Goal: Task Accomplishment & Management: Complete application form

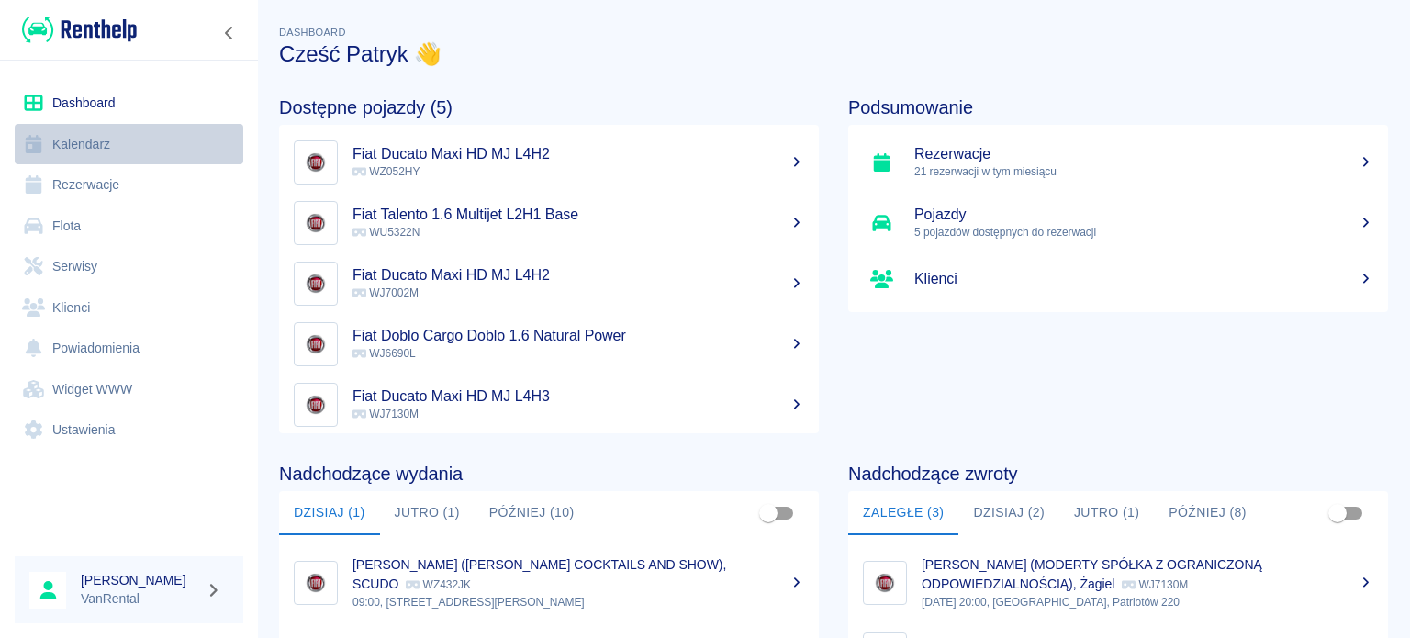
click at [123, 146] on link "Kalendarz" at bounding box center [129, 144] width 229 height 41
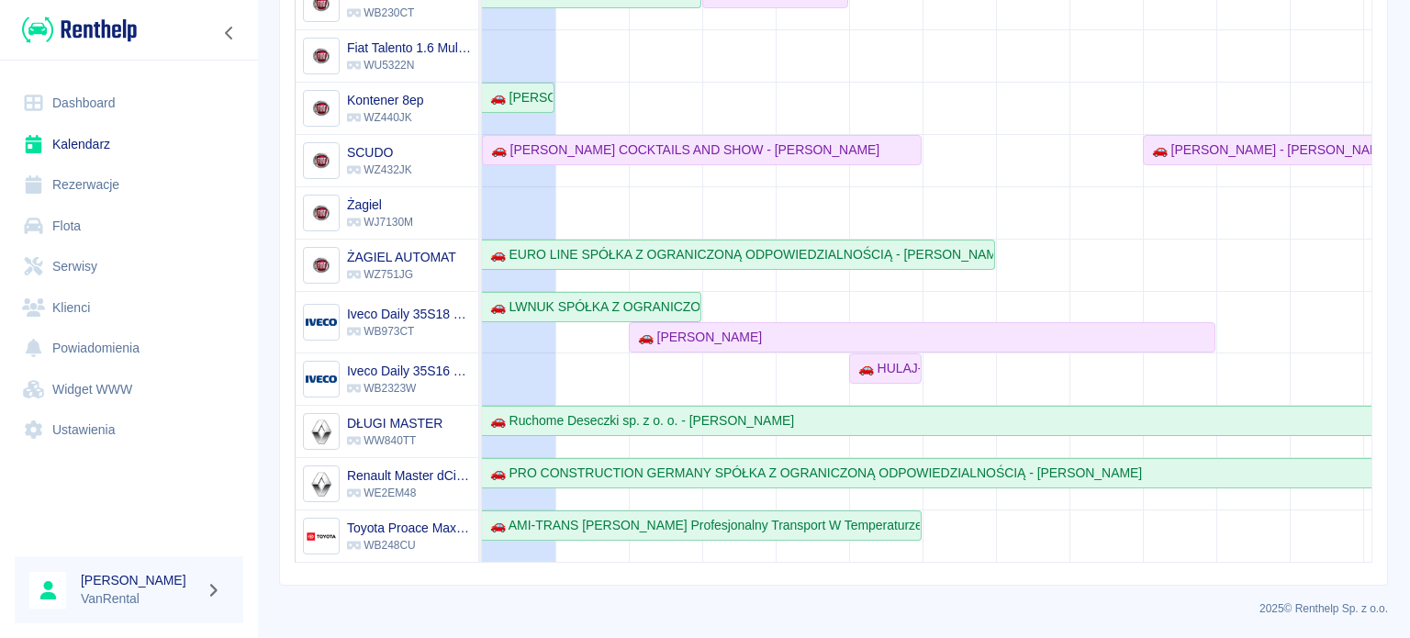
scroll to position [206, 0]
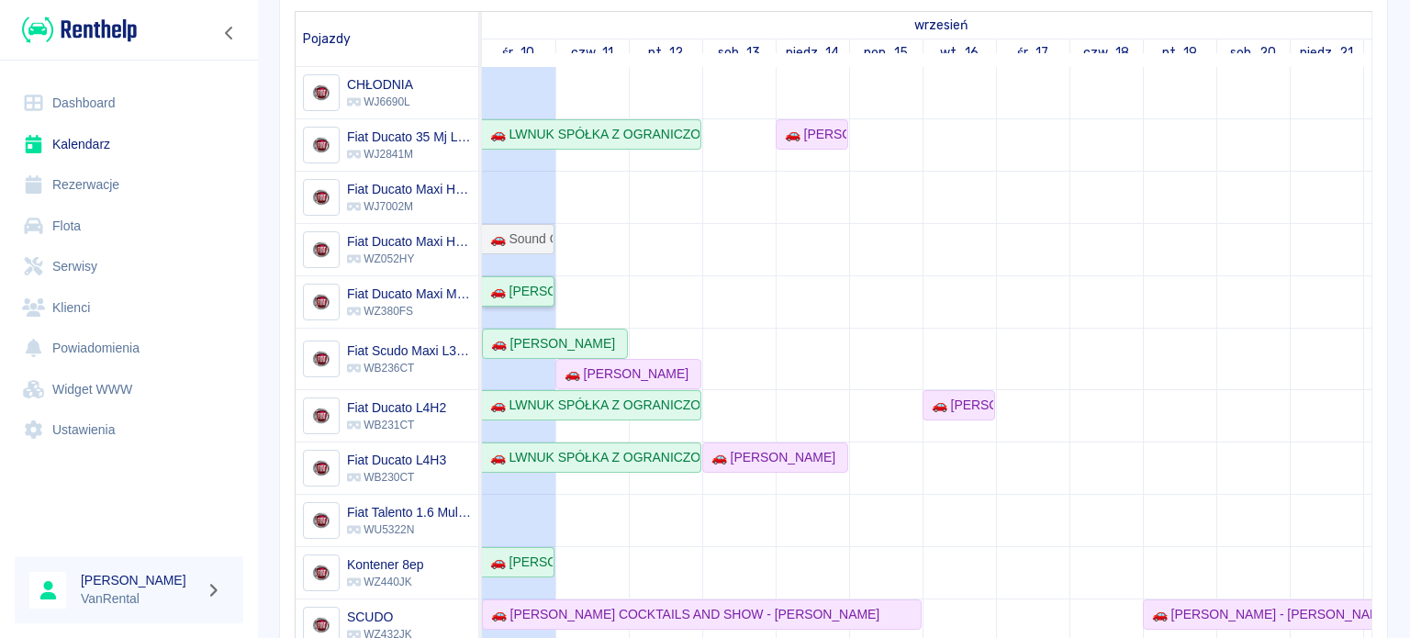
click at [529, 296] on div "🚗 [PERSON_NAME]" at bounding box center [518, 291] width 70 height 19
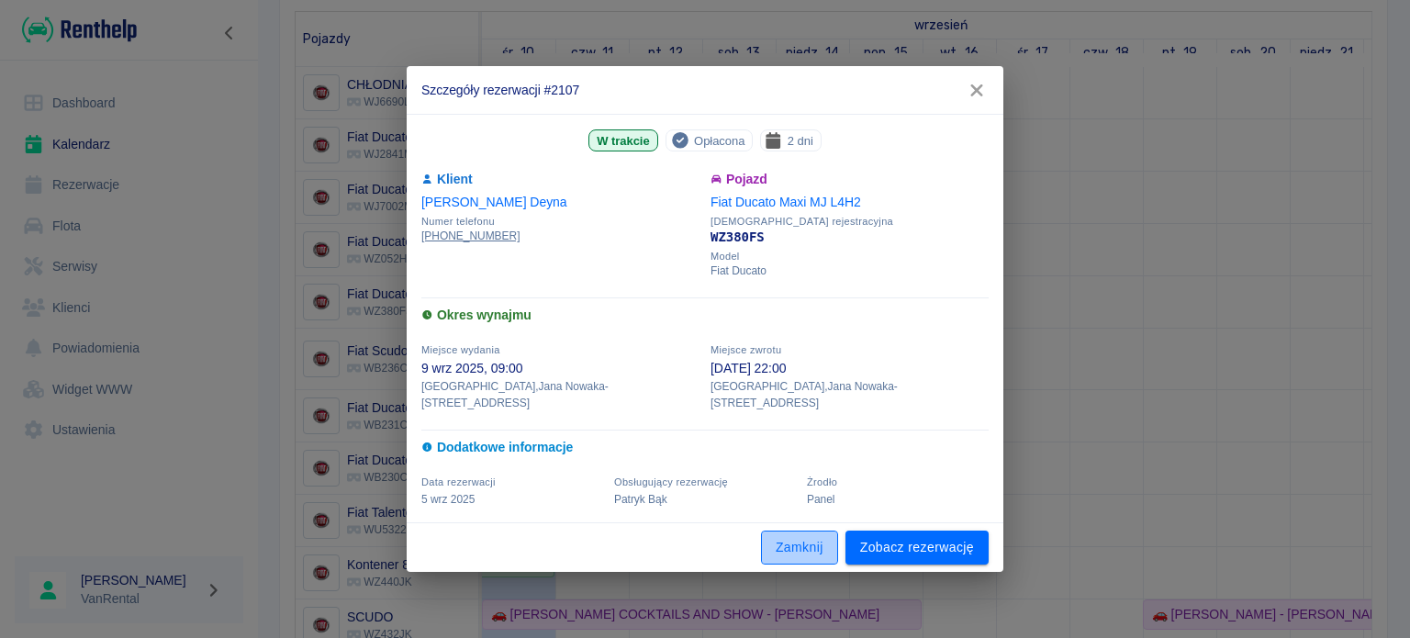
click at [763, 552] on button "Zamknij" at bounding box center [799, 548] width 77 height 34
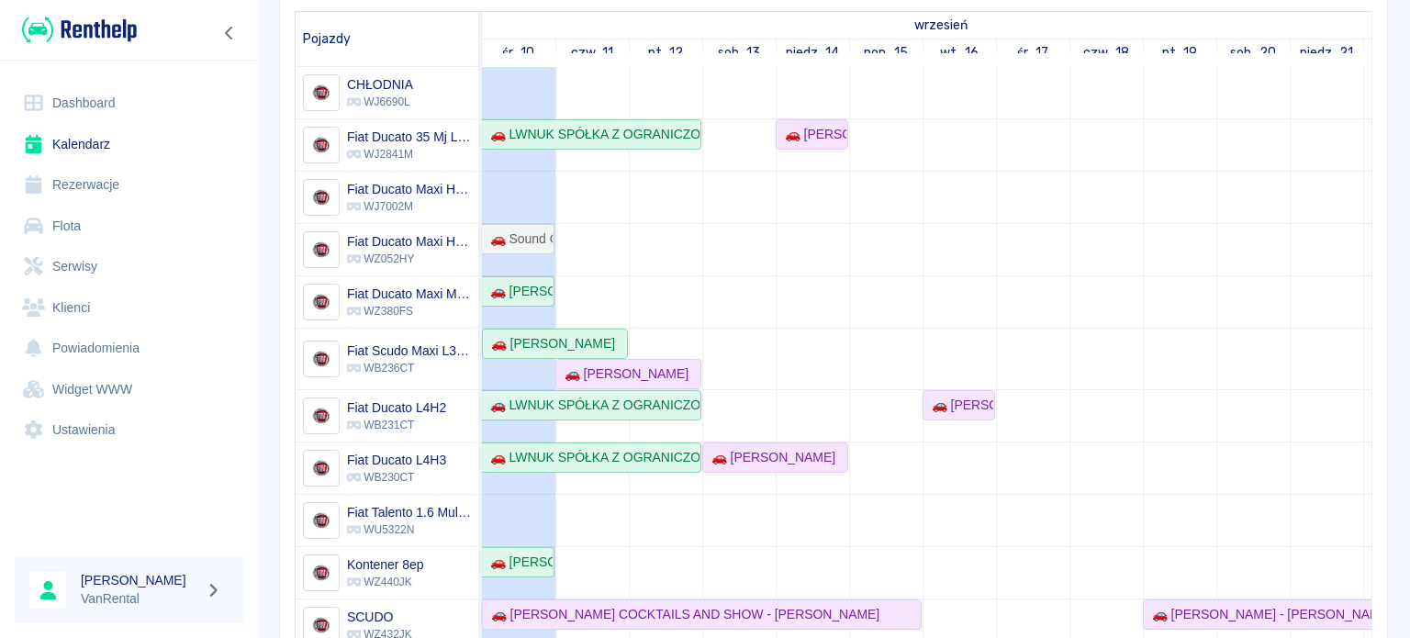
click at [775, 542] on button "Zamknij" at bounding box center [799, 548] width 77 height 34
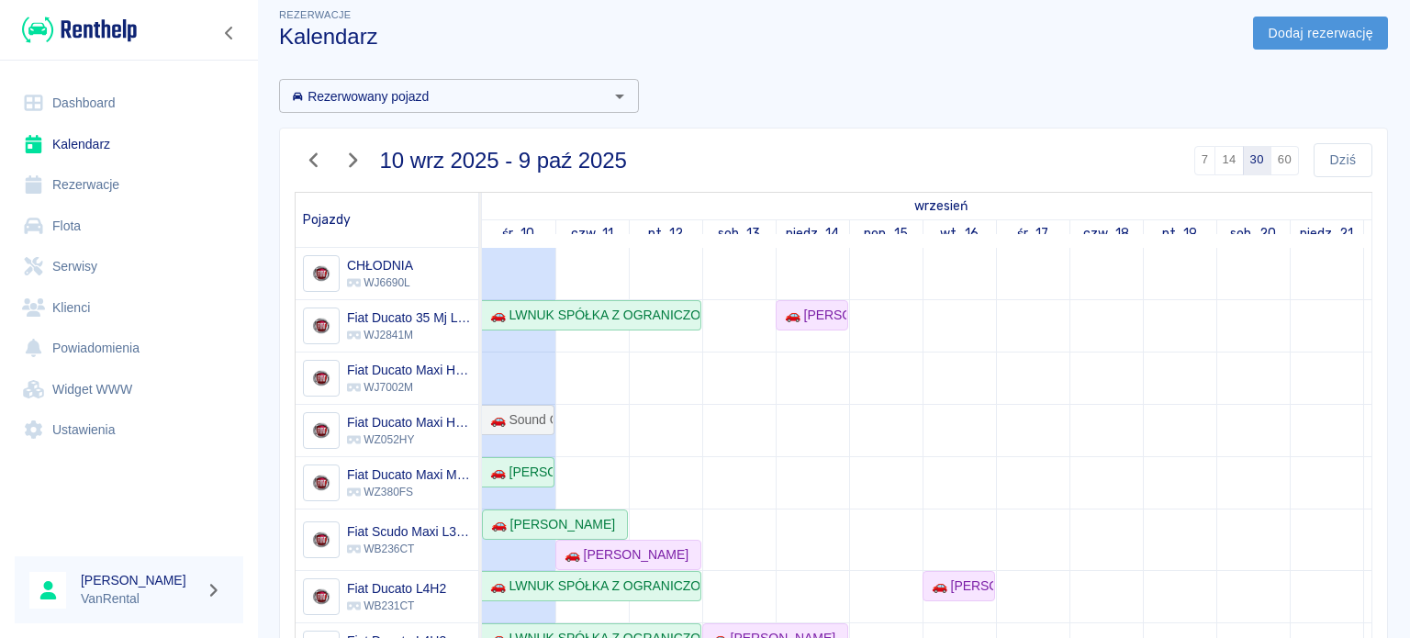
click at [1258, 17] on link "Dodaj rezerwację" at bounding box center [1320, 34] width 135 height 34
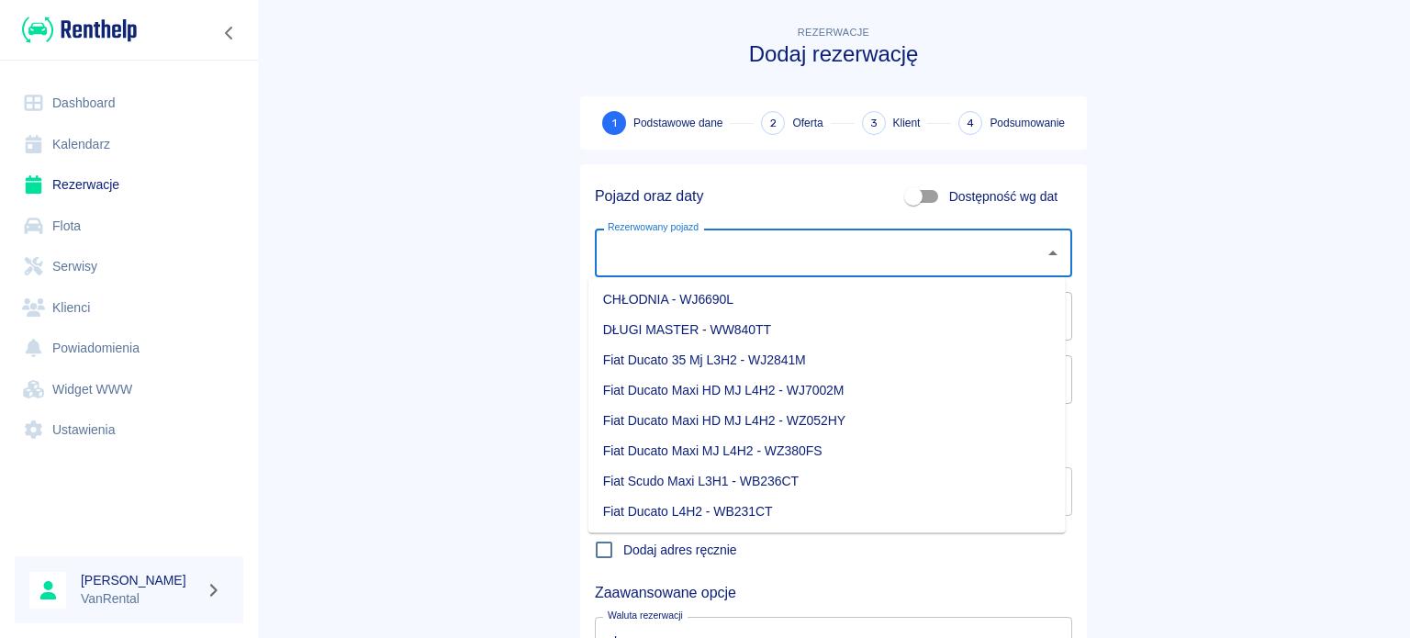
click at [775, 245] on input "Rezerwowany pojazd" at bounding box center [819, 253] width 433 height 32
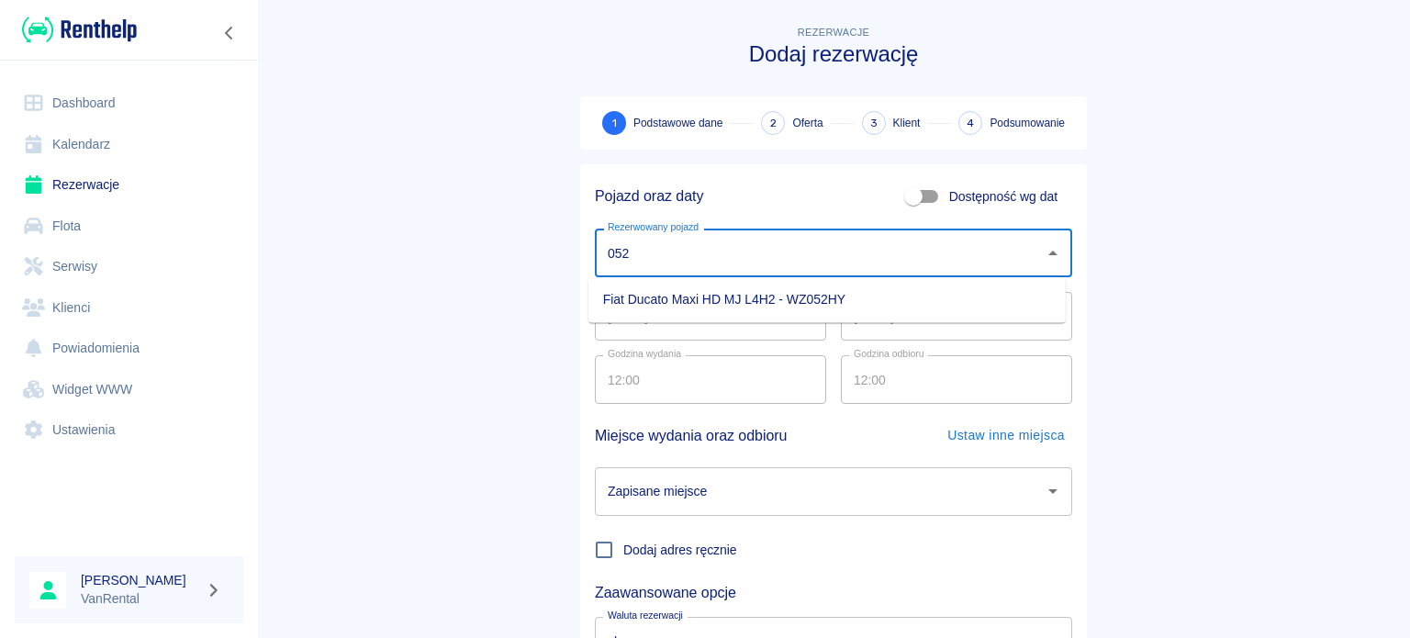
click at [878, 319] on ul "Fiat Ducato Maxi HD MJ L4H2 - WZ052HY" at bounding box center [826, 299] width 477 height 45
click at [881, 311] on li "Fiat Ducato Maxi HD MJ L4H2 - WZ052HY" at bounding box center [826, 300] width 477 height 30
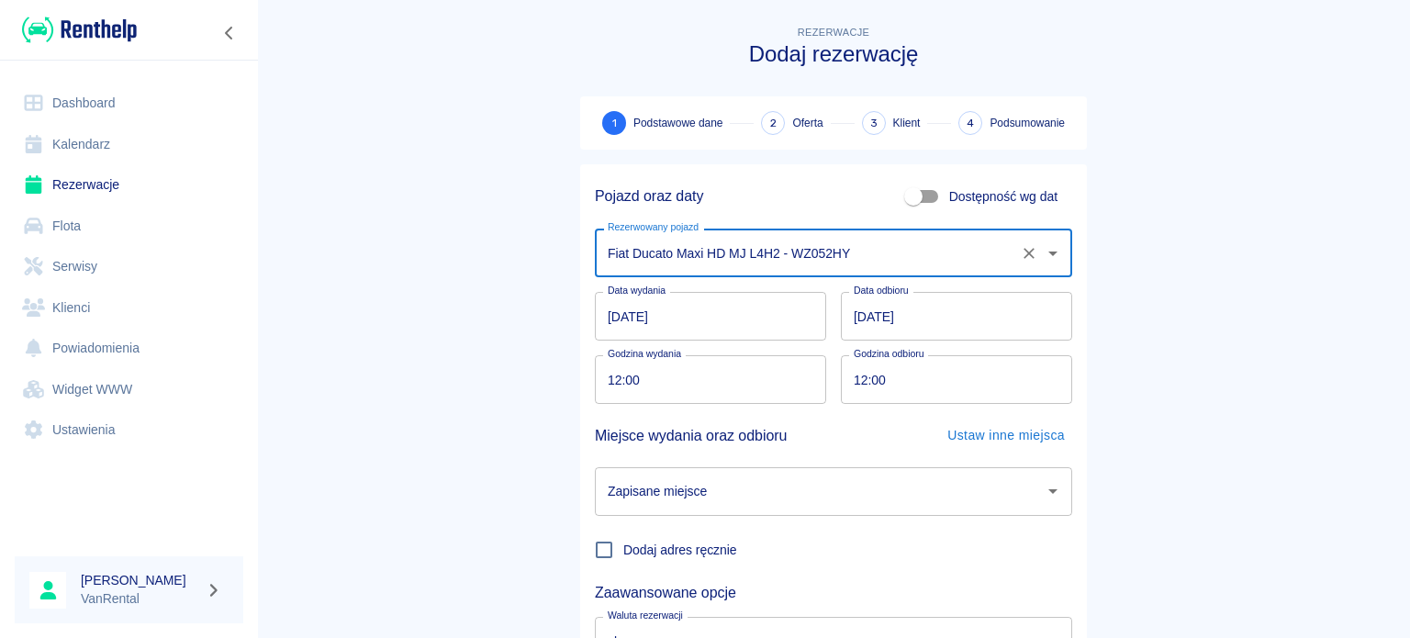
type input "Fiat Ducato Maxi HD MJ L4H2 - WZ052HY"
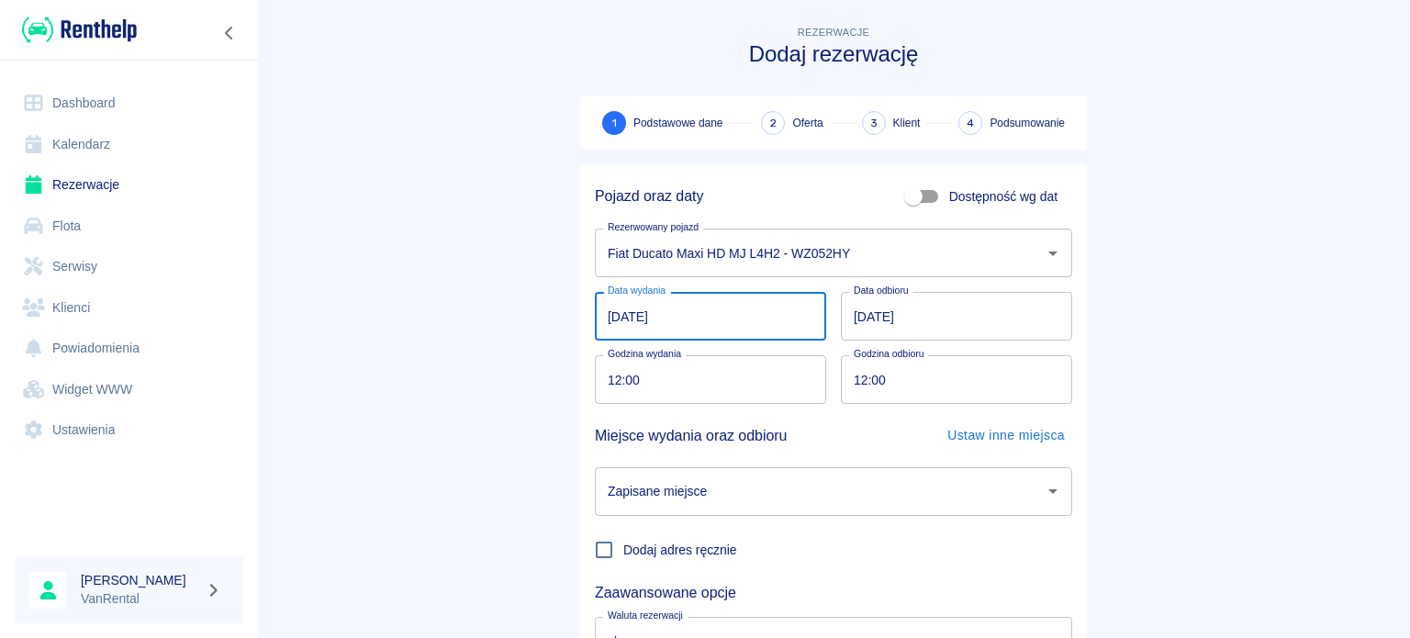
click at [595, 312] on input "[DATE]" at bounding box center [710, 316] width 231 height 49
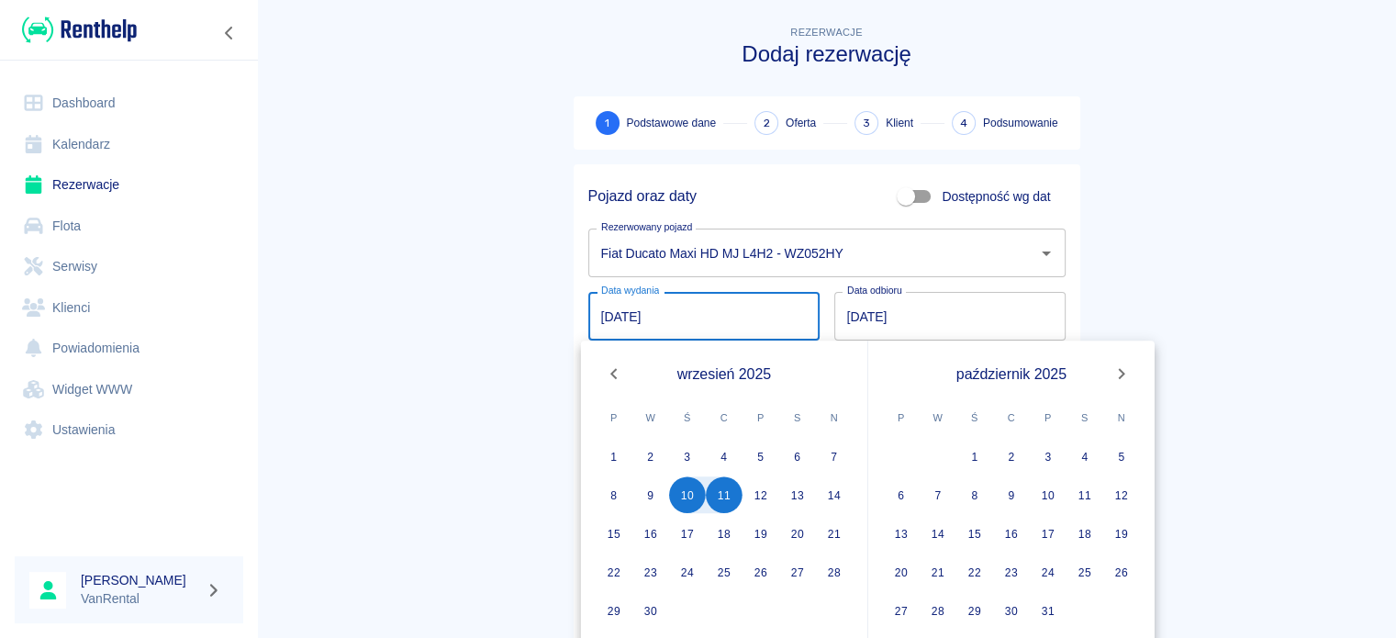
click at [132, 131] on link "Kalendarz" at bounding box center [129, 144] width 229 height 41
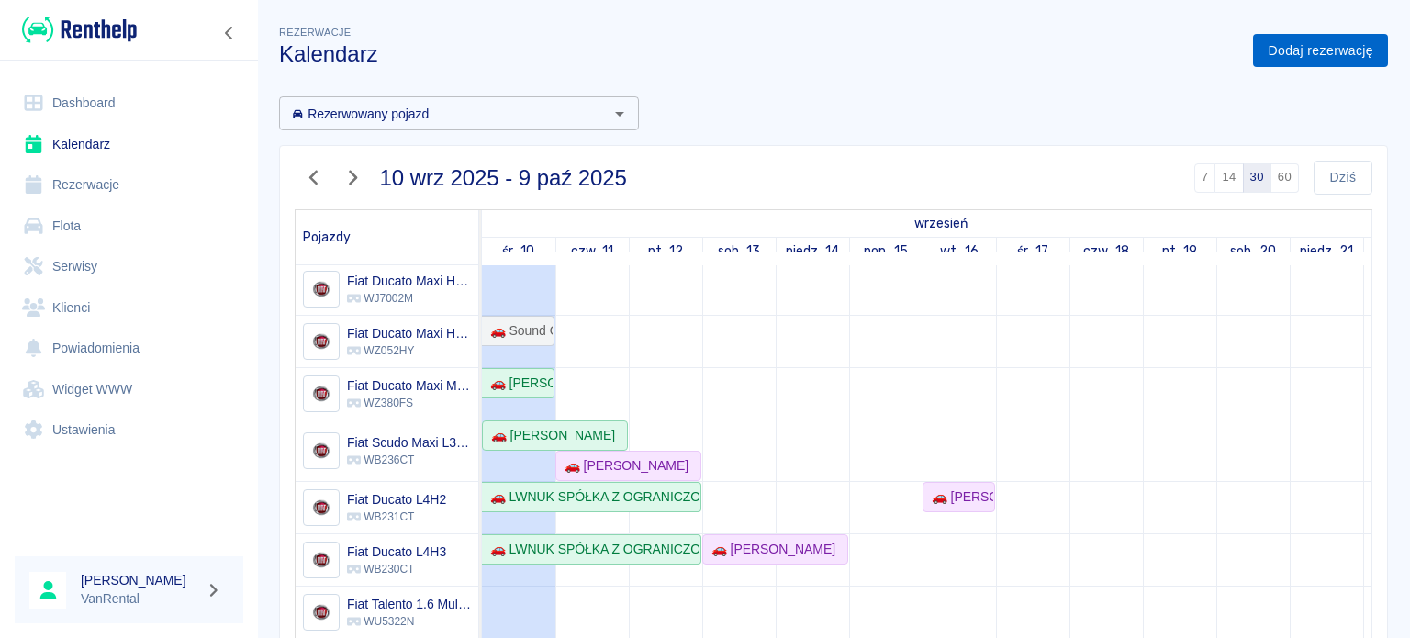
click at [1320, 48] on link "Dodaj rezerwację" at bounding box center [1320, 51] width 135 height 34
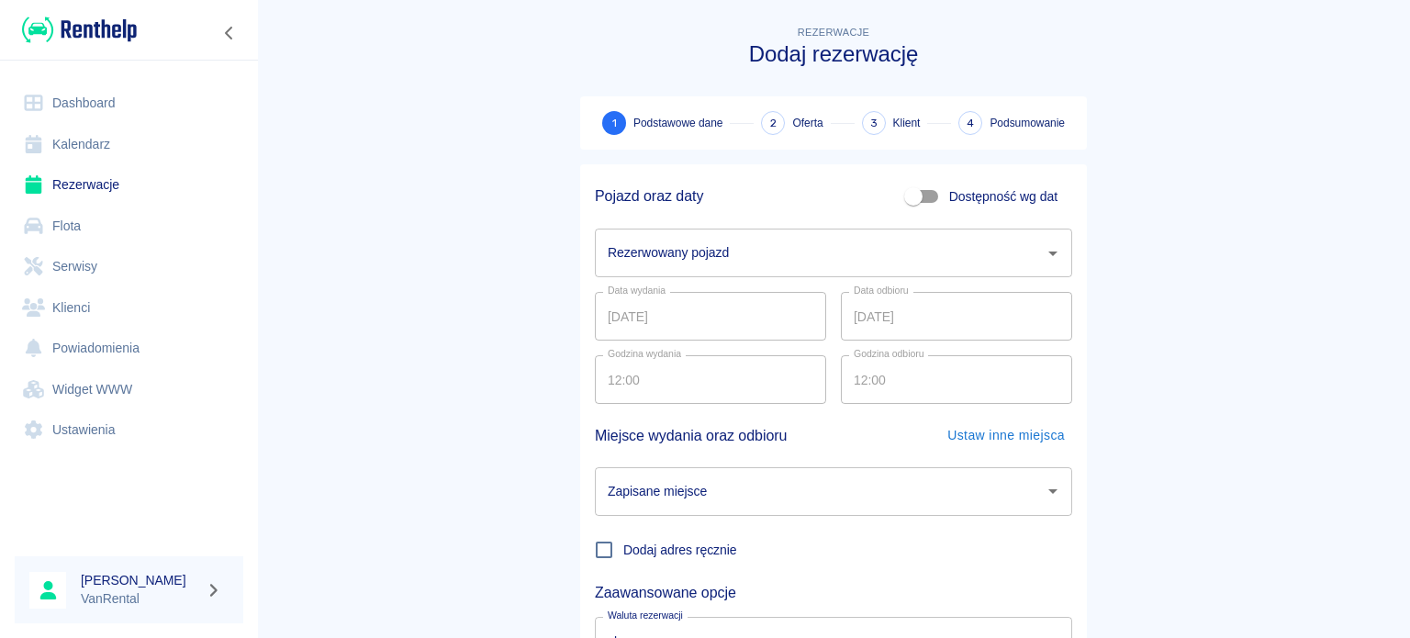
click at [650, 252] on input "Rezerwowany pojazd" at bounding box center [819, 253] width 433 height 32
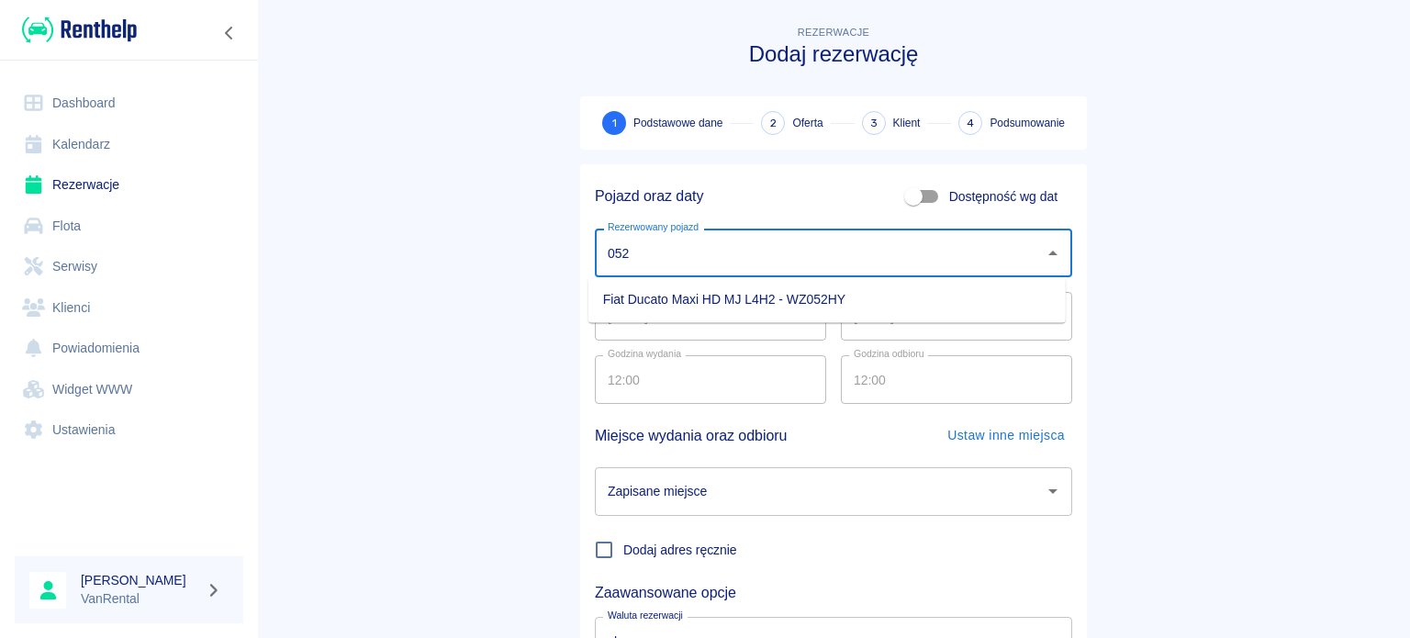
click at [648, 291] on li "Fiat Ducato Maxi HD MJ L4H2 - WZ052HY" at bounding box center [826, 300] width 477 height 30
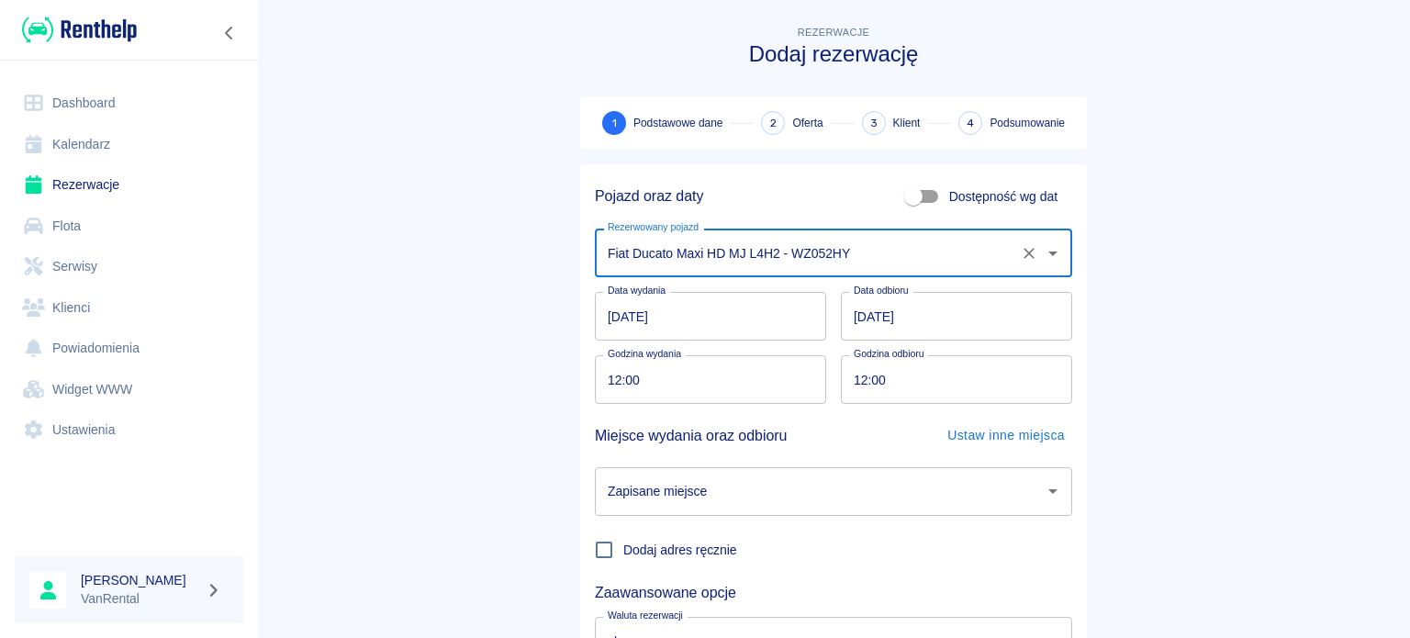
type input "Fiat Ducato Maxi HD MJ L4H2 - WZ052HY"
click at [606, 319] on input "[DATE]" at bounding box center [710, 316] width 231 height 49
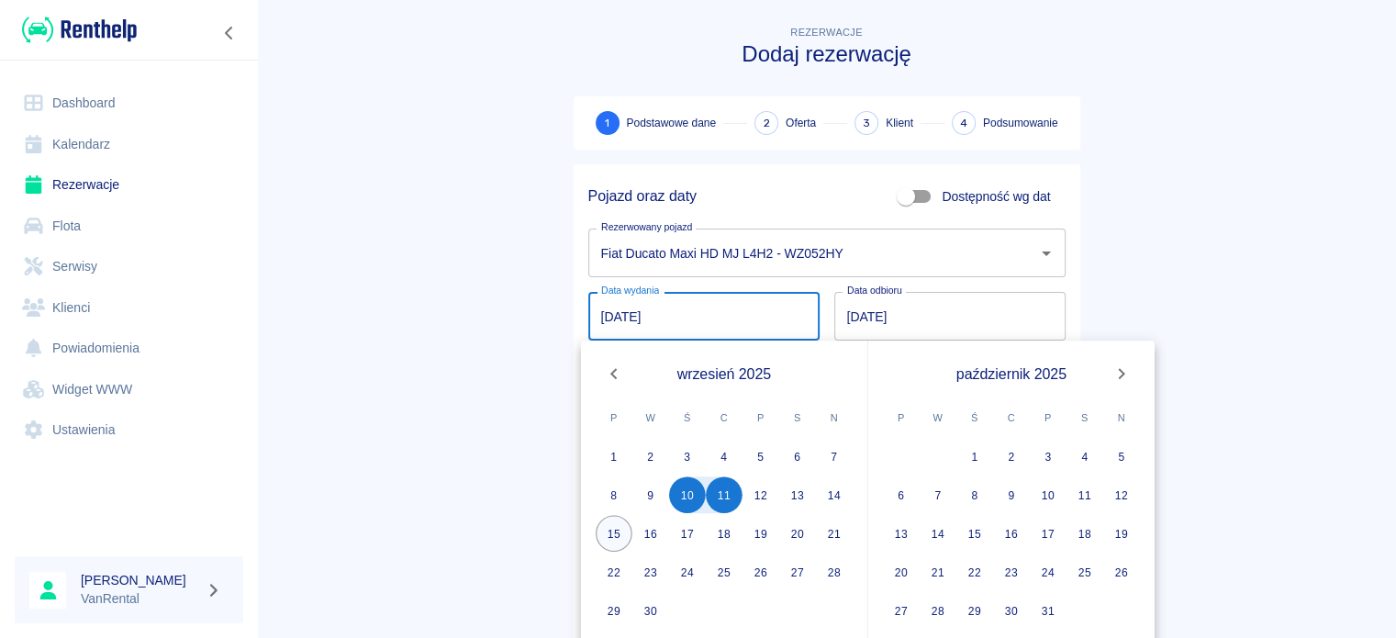
click at [602, 539] on button "15" at bounding box center [614, 533] width 37 height 37
type input "[DATE]"
type input "DD.MM.YYYY"
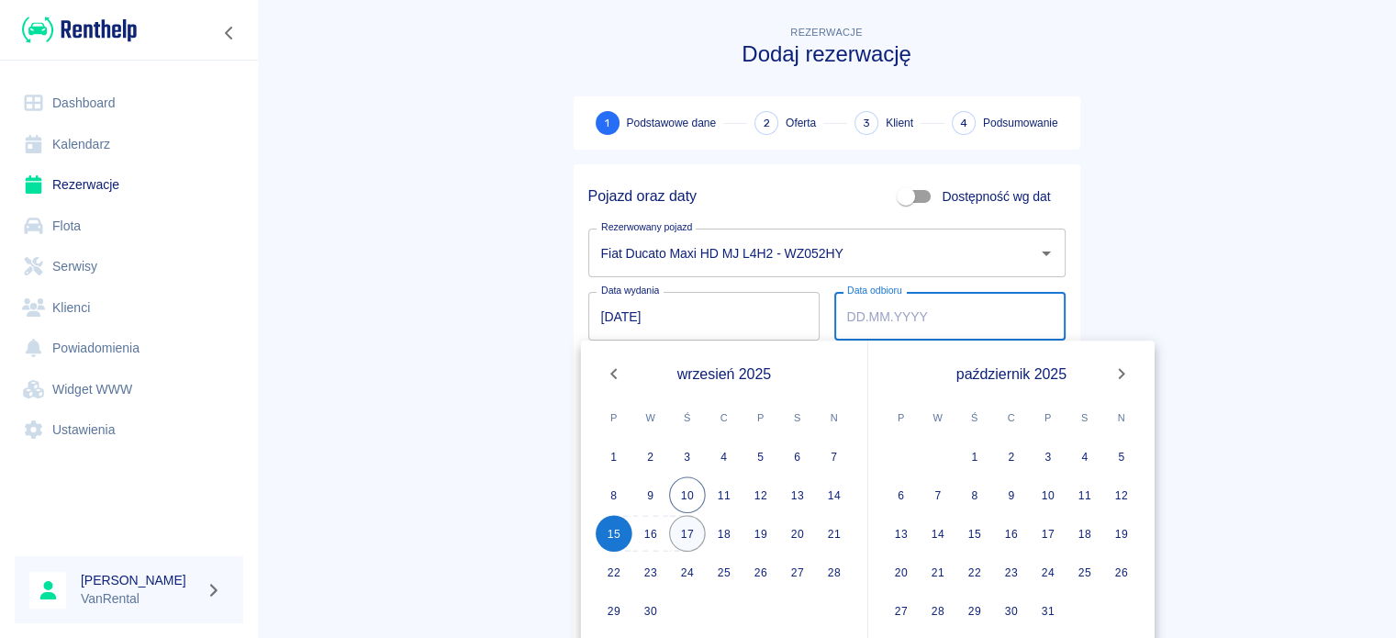
click at [697, 539] on button "17" at bounding box center [687, 533] width 37 height 37
type input "[DATE]"
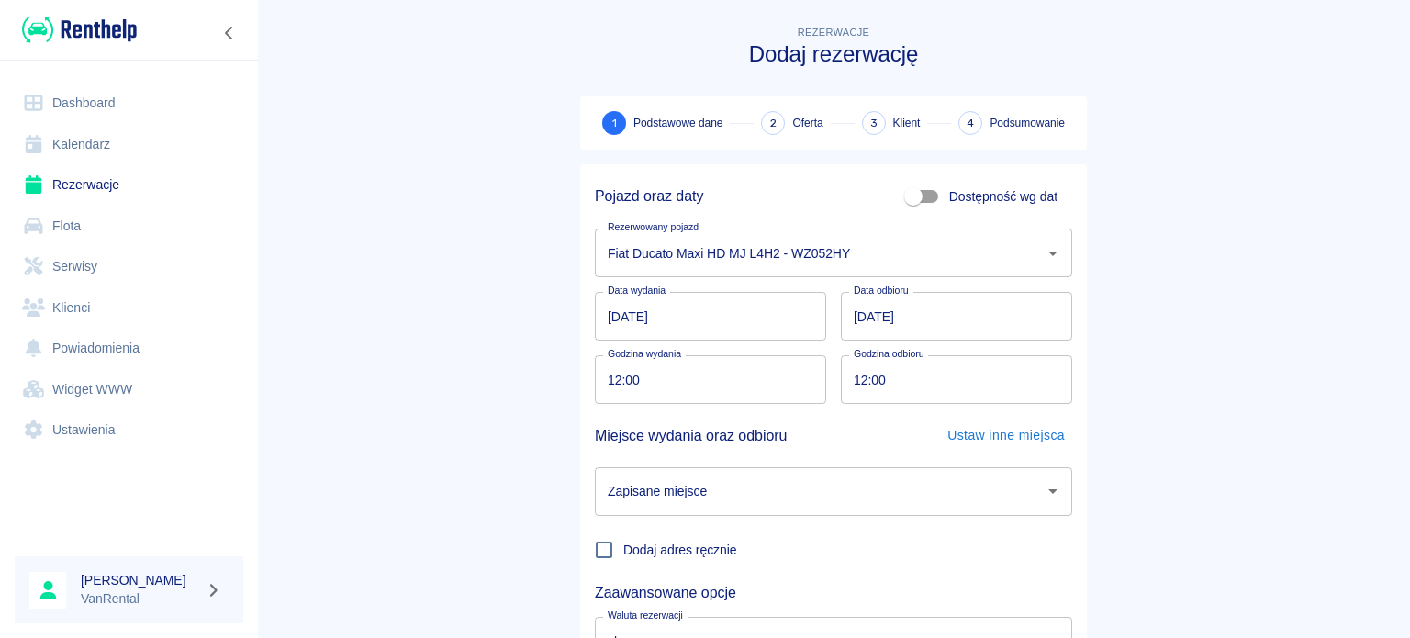
click at [601, 390] on input "12:00" at bounding box center [704, 379] width 218 height 49
type input "08:00"
click at [844, 389] on input "12:00" at bounding box center [950, 379] width 218 height 49
type input "22:00"
click at [903, 502] on input "Zapisane miejsce" at bounding box center [819, 491] width 433 height 32
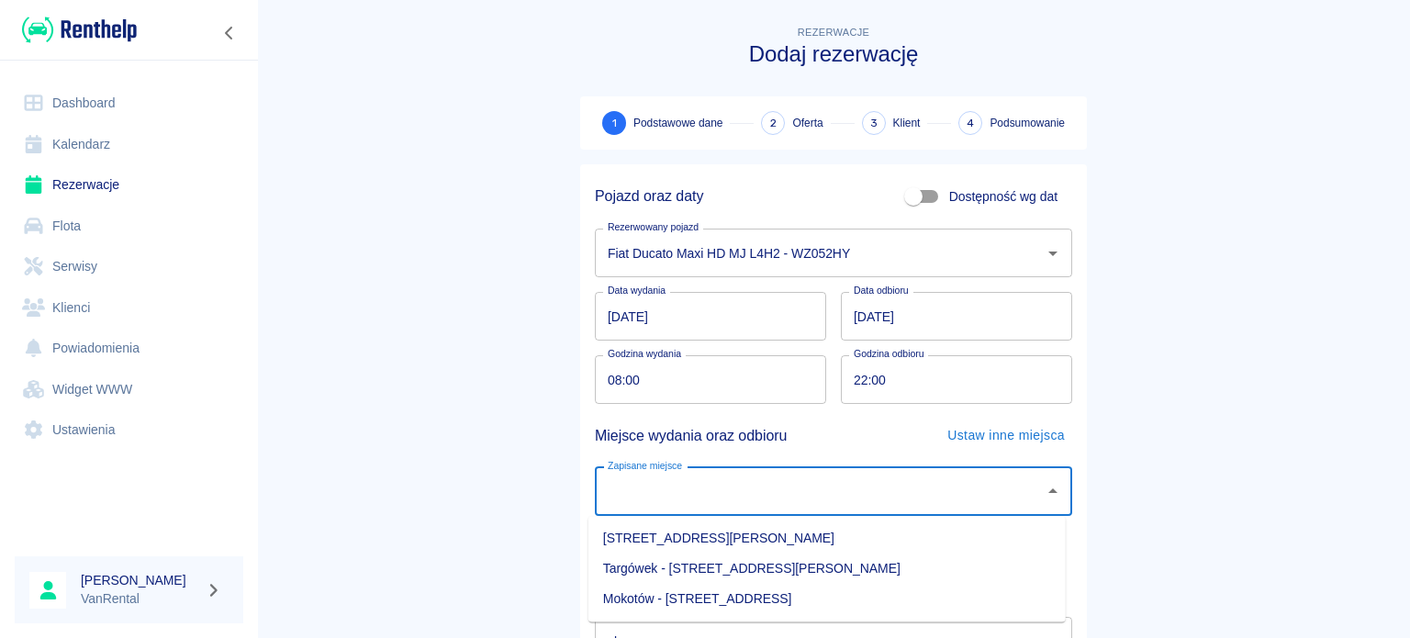
drag, startPoint x: 866, startPoint y: 559, endPoint x: 890, endPoint y: 554, distance: 25.2
click at [875, 568] on li "Targówek - [STREET_ADDRESS][PERSON_NAME]" at bounding box center [826, 569] width 477 height 30
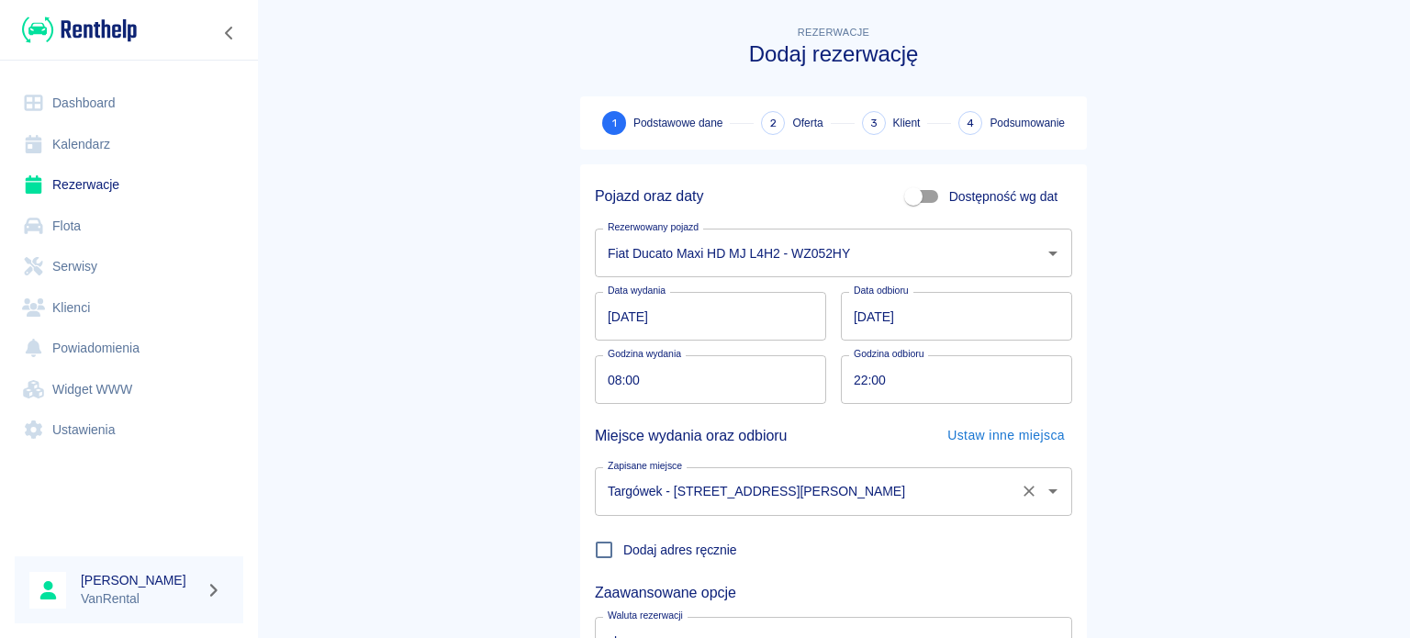
click at [1042, 495] on icon "Otwórz" at bounding box center [1053, 491] width 22 height 22
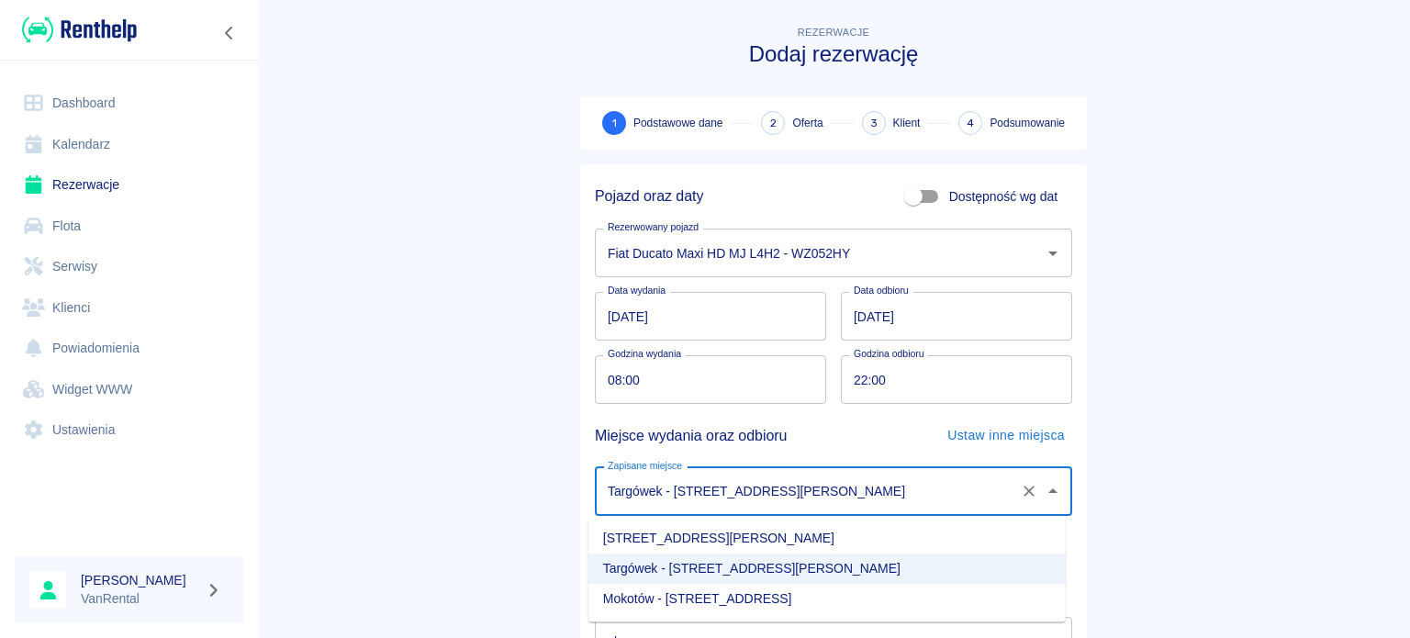
click at [967, 548] on li "[STREET_ADDRESS][PERSON_NAME]" at bounding box center [826, 538] width 477 height 30
type input "[STREET_ADDRESS][PERSON_NAME]"
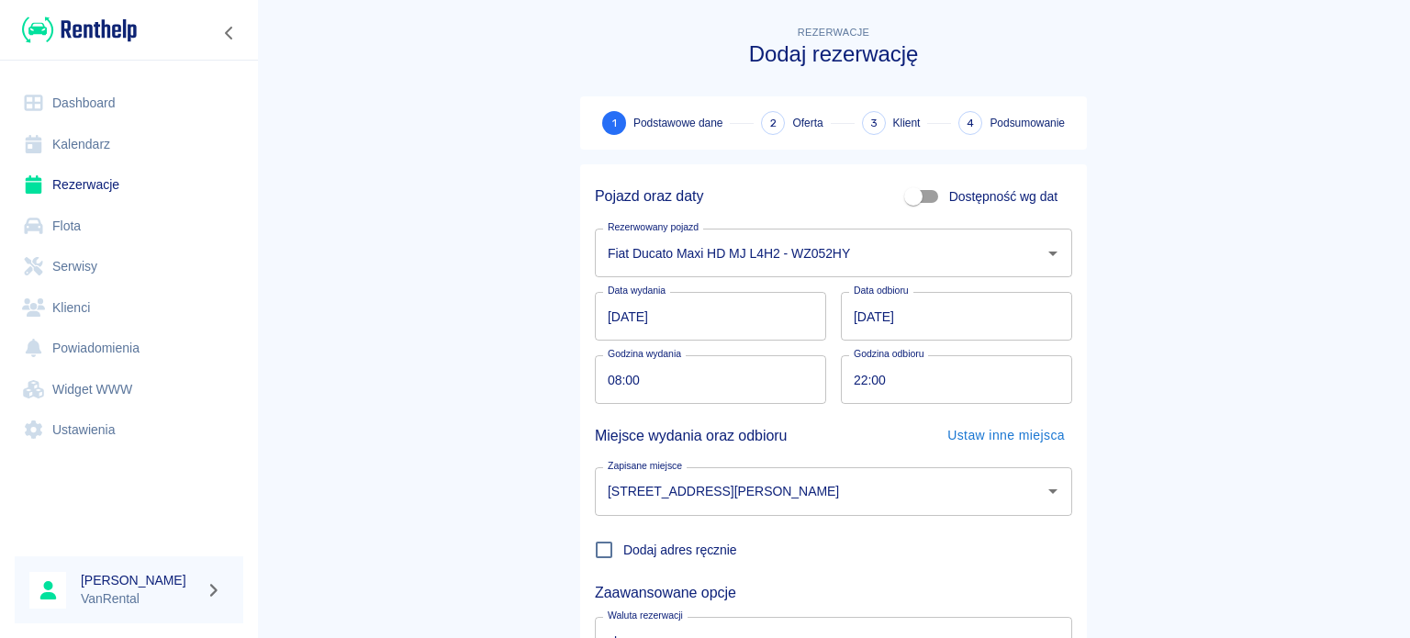
click at [839, 560] on div "Dodaj adres ręcznie" at bounding box center [826, 542] width 492 height 53
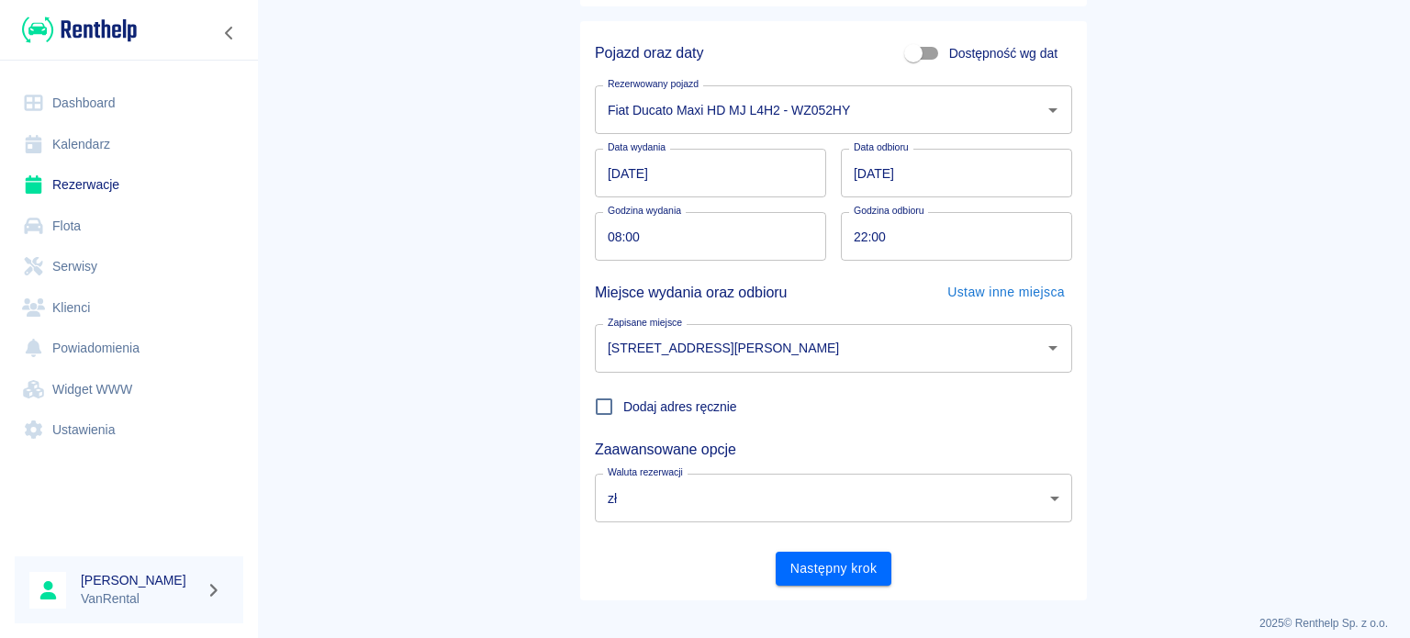
scroll to position [158, 0]
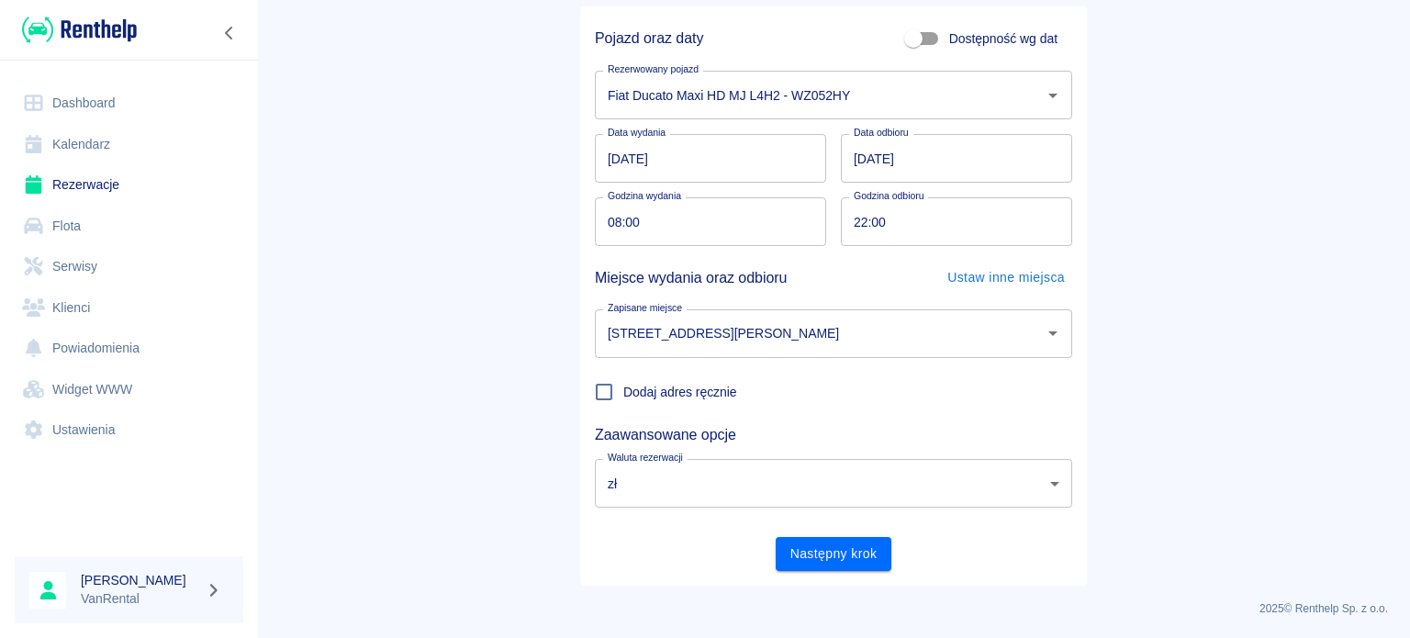
click at [831, 563] on button "Następny krok" at bounding box center [834, 554] width 117 height 34
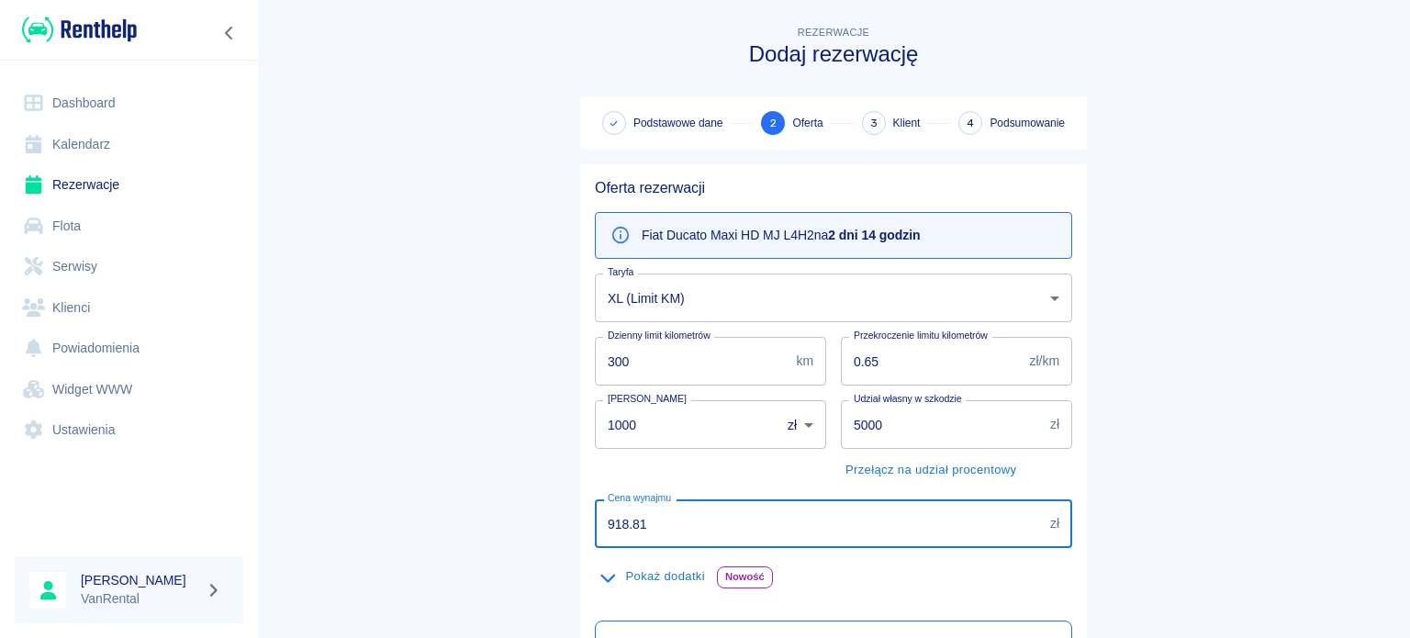
drag, startPoint x: 709, startPoint y: 527, endPoint x: 506, endPoint y: 512, distance: 203.4
click at [504, 513] on main "Rezerwacje Dodaj rezerwację Podstawowe dane 2 Oferta 3 Klient 4 Podsumowanie Of…" at bounding box center [833, 477] width 1153 height 911
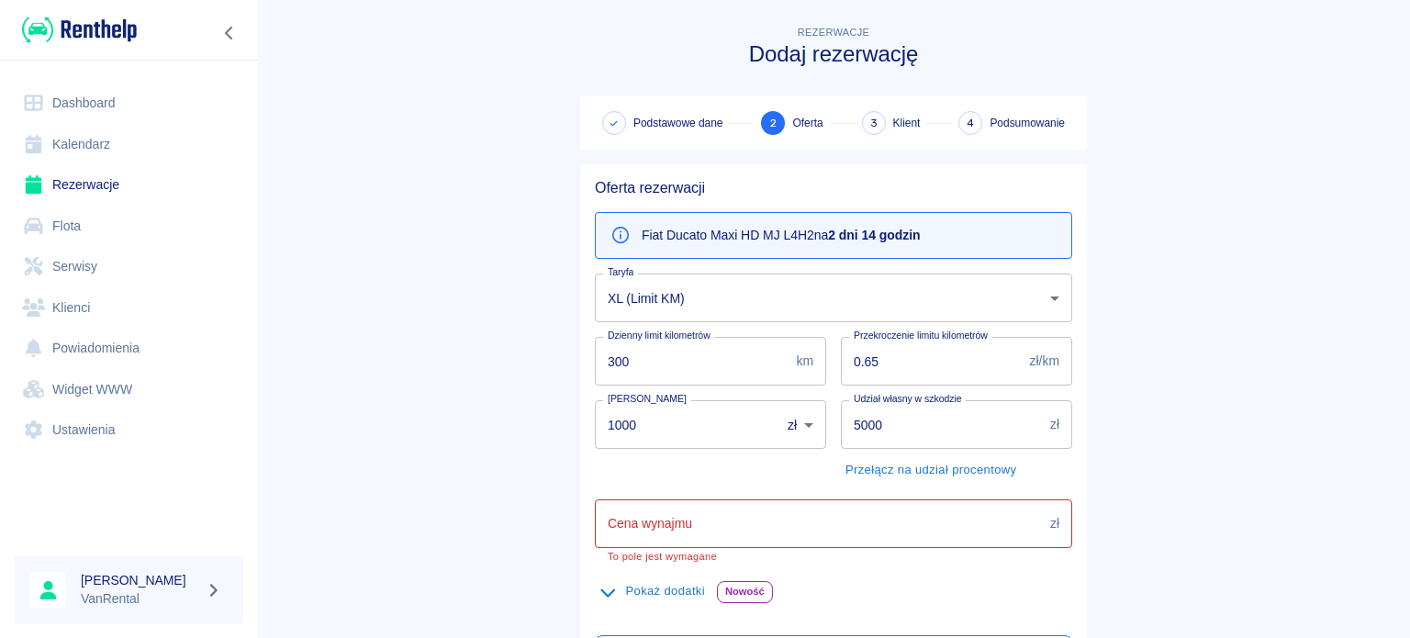
click at [650, 527] on label "Cena wynajmu" at bounding box center [650, 523] width 84 height 18
click at [650, 527] on input "Cena wynajmu" at bounding box center [819, 523] width 448 height 49
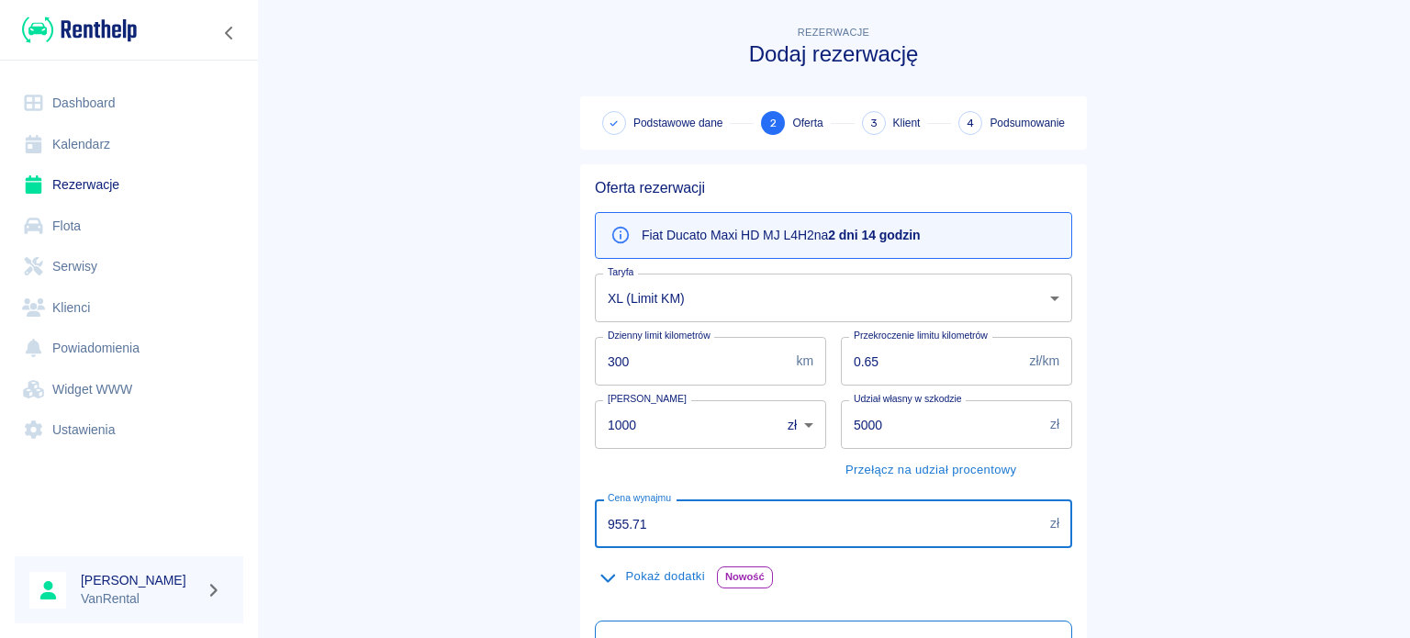
type input "955.71"
click at [1270, 282] on main "Rezerwacje Dodaj rezerwację Podstawowe dane 2 Oferta 3 Klient 4 Podsumowanie Of…" at bounding box center [833, 477] width 1153 height 911
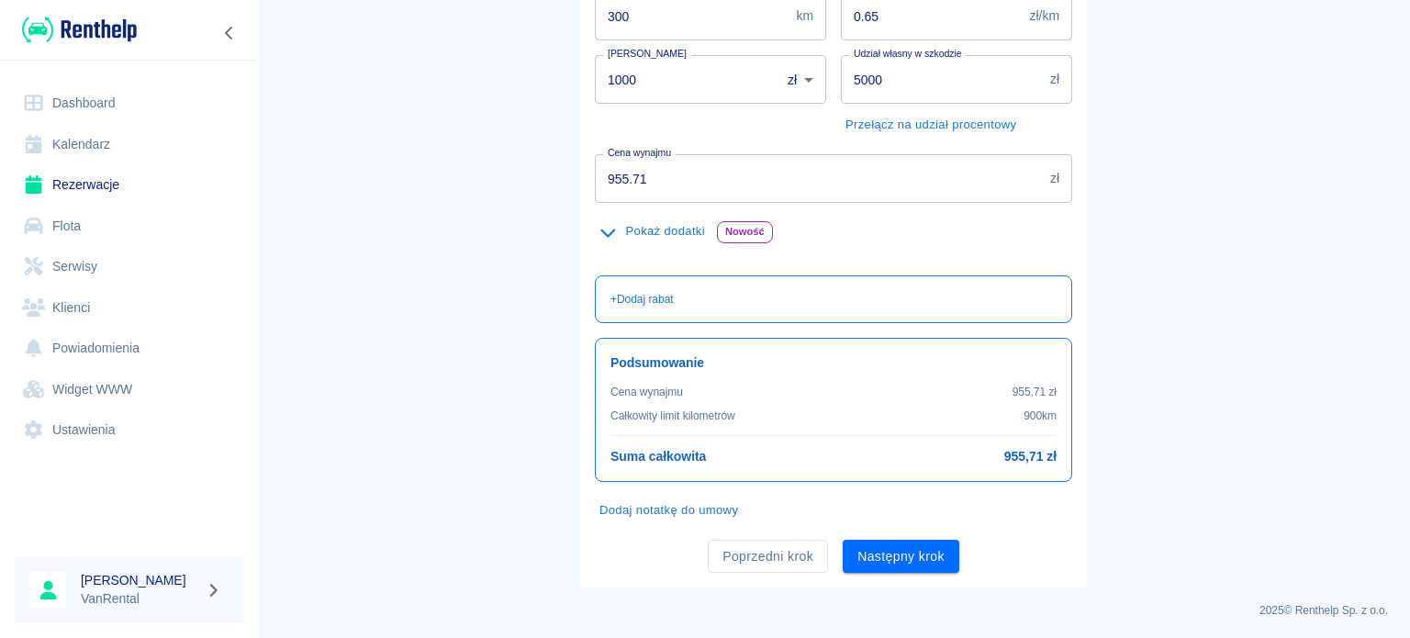
scroll to position [346, 0]
click at [878, 554] on button "Następny krok" at bounding box center [901, 556] width 117 height 34
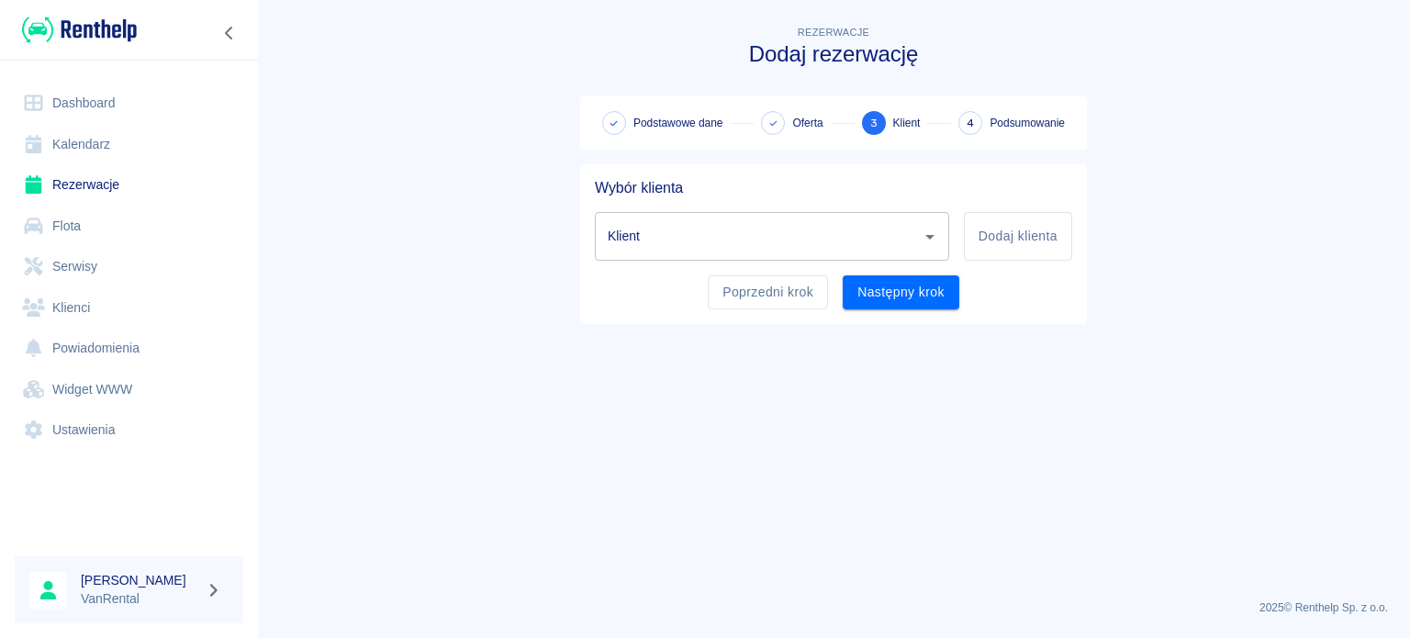
click at [692, 234] on input "Klient" at bounding box center [758, 236] width 310 height 32
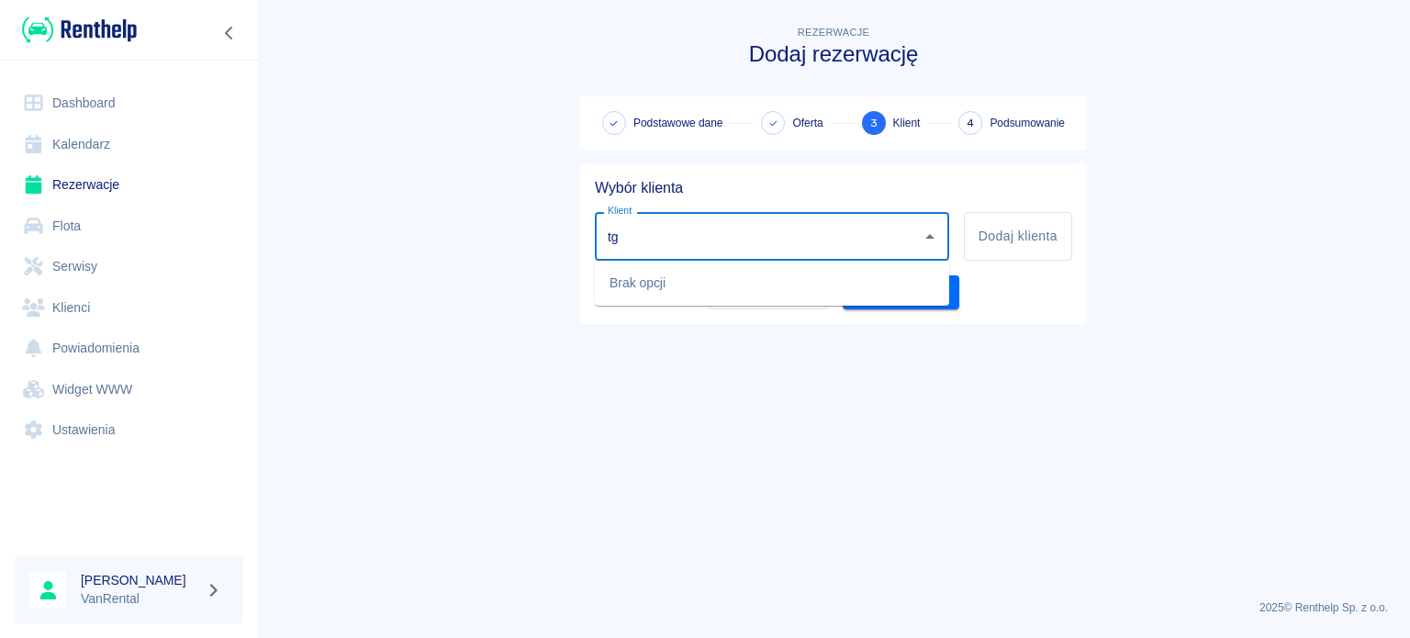
type input "t"
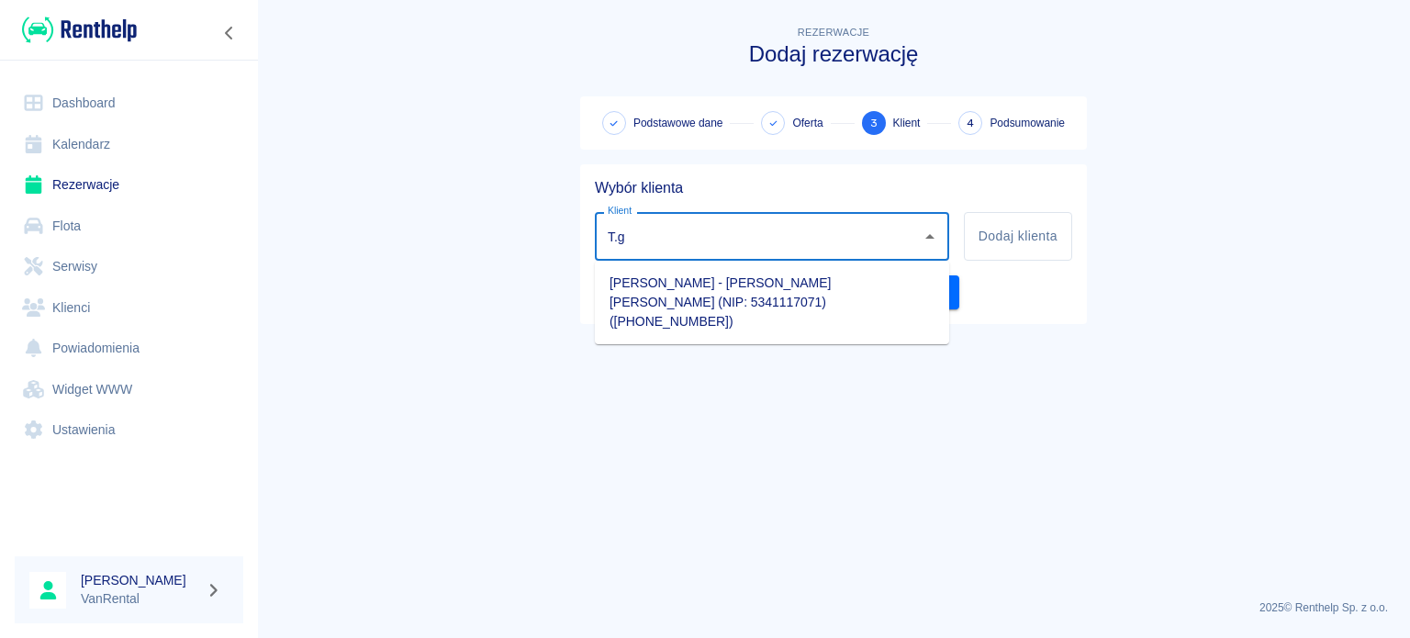
click at [740, 266] on ul "[PERSON_NAME] - [PERSON_NAME] [PERSON_NAME] (NIP: 5341117071) ([PHONE_NUMBER])" at bounding box center [772, 303] width 354 height 84
click at [740, 282] on li "[PERSON_NAME] - [PERSON_NAME] [PERSON_NAME] (NIP: 5341117071) ([PHONE_NUMBER])" at bounding box center [772, 302] width 354 height 69
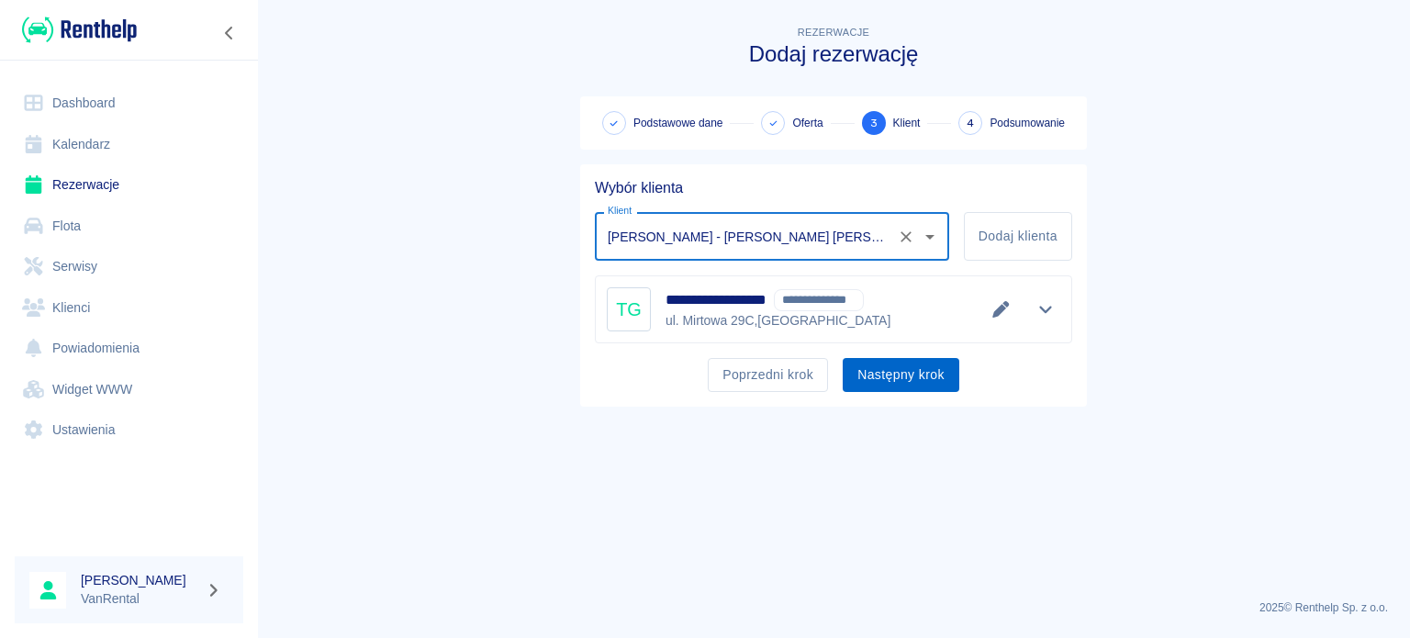
type input "[PERSON_NAME] - [PERSON_NAME] [PERSON_NAME] (NIP: 5341117071) ([PHONE_NUMBER])"
click at [922, 386] on button "Następny krok" at bounding box center [901, 375] width 117 height 34
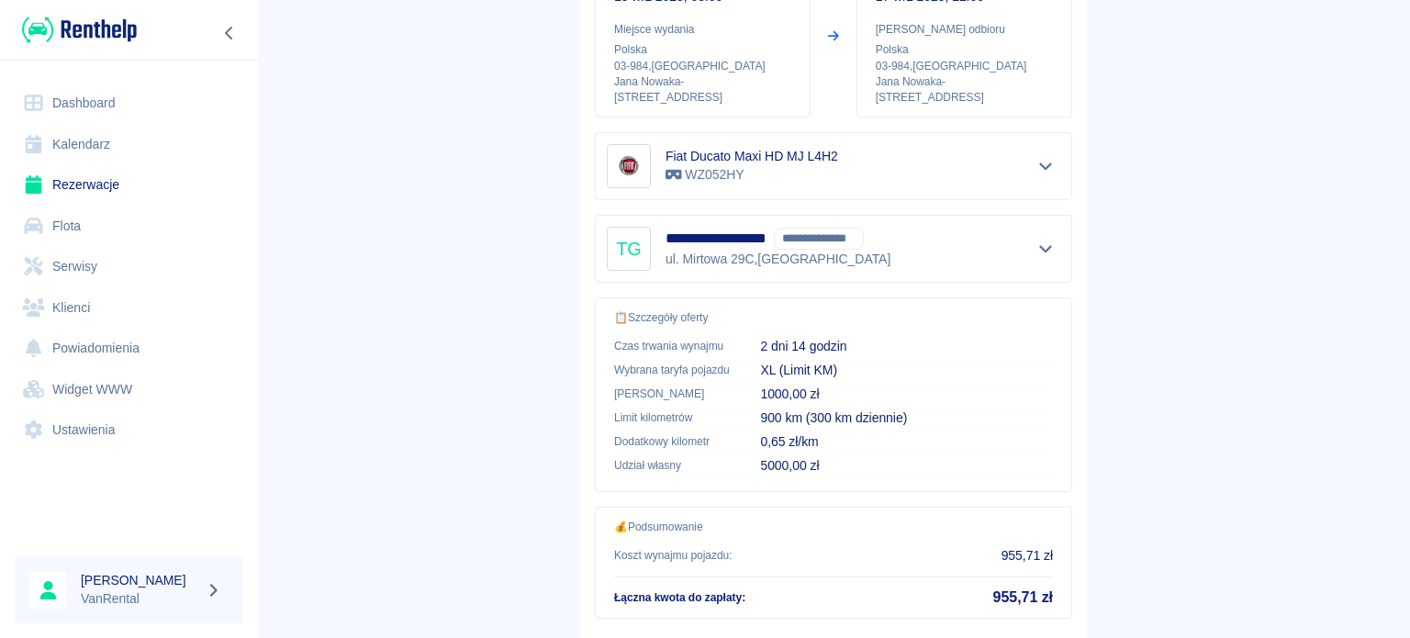
scroll to position [275, 0]
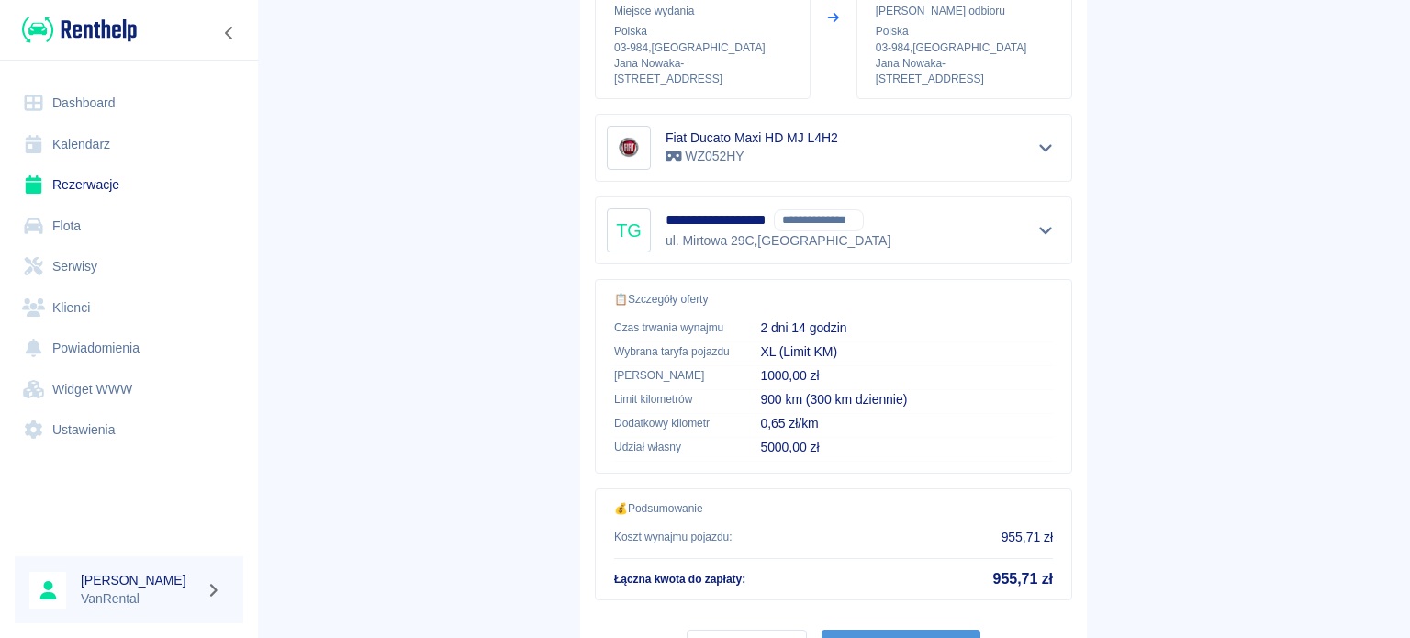
click at [900, 630] on button "Potwierdź rezerwację" at bounding box center [901, 647] width 159 height 34
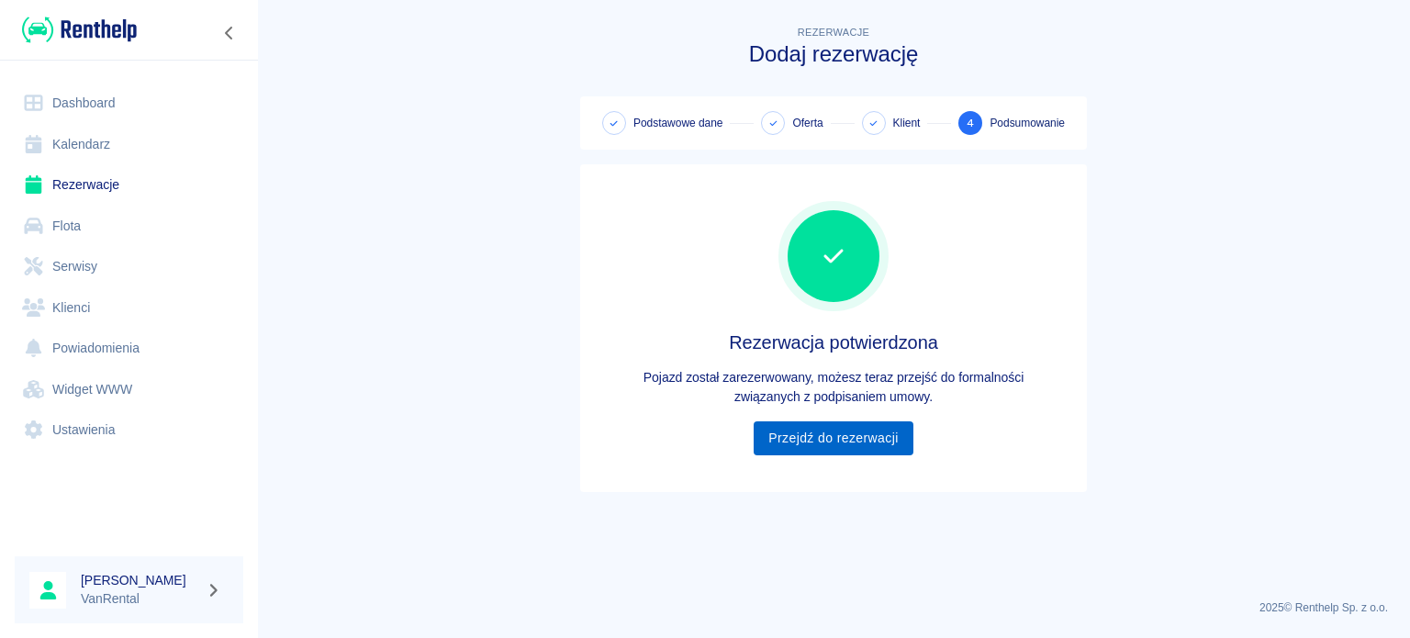
click at [828, 427] on link "Przejdź do rezerwacji" at bounding box center [833, 438] width 159 height 34
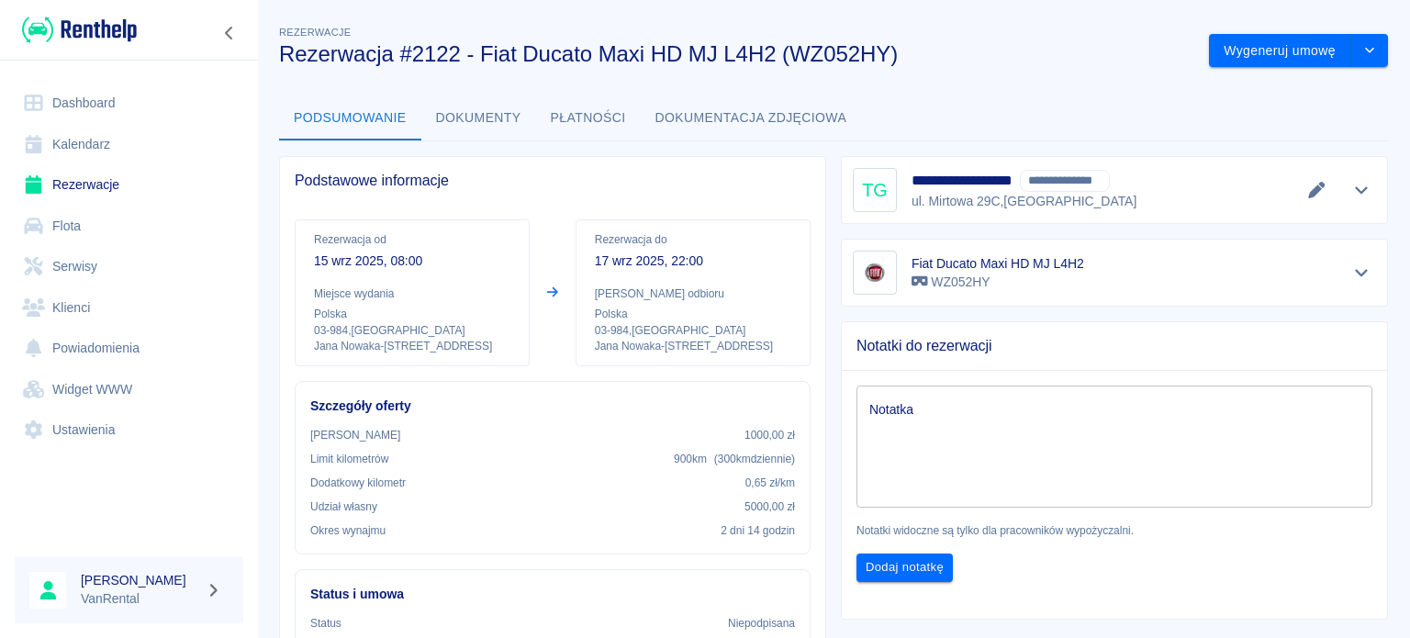
click at [57, 159] on link "Kalendarz" at bounding box center [129, 144] width 229 height 41
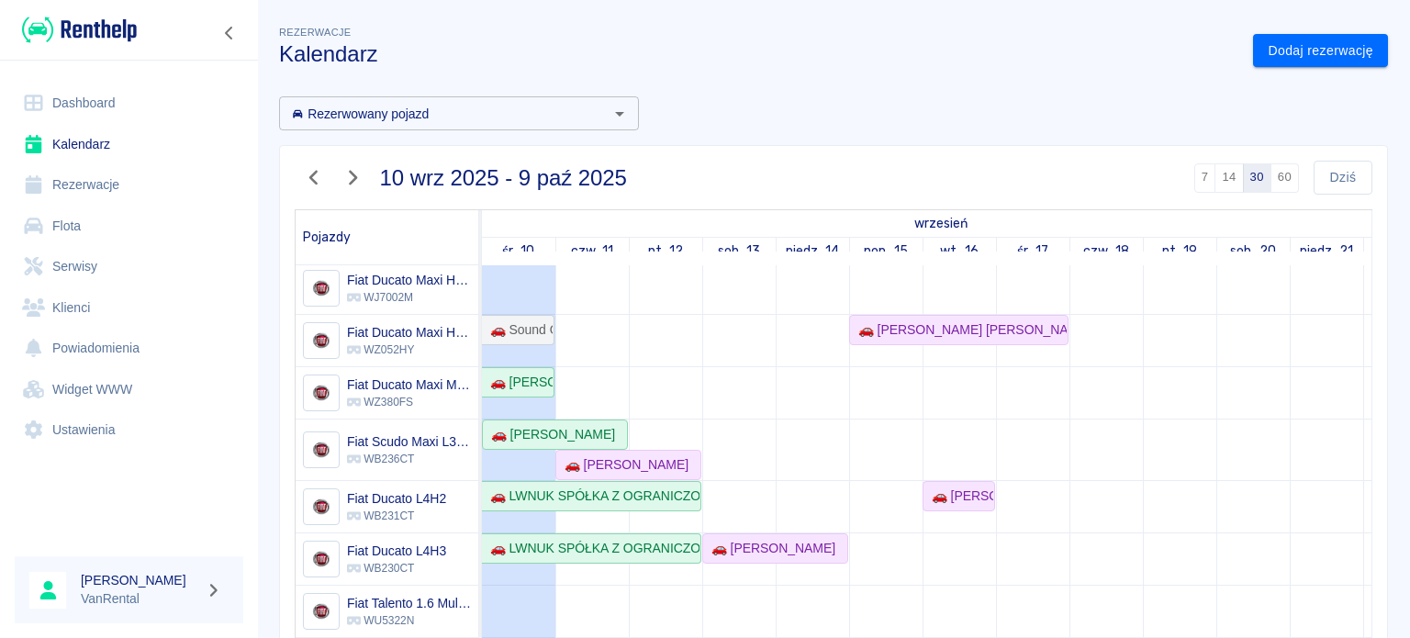
scroll to position [185, 0]
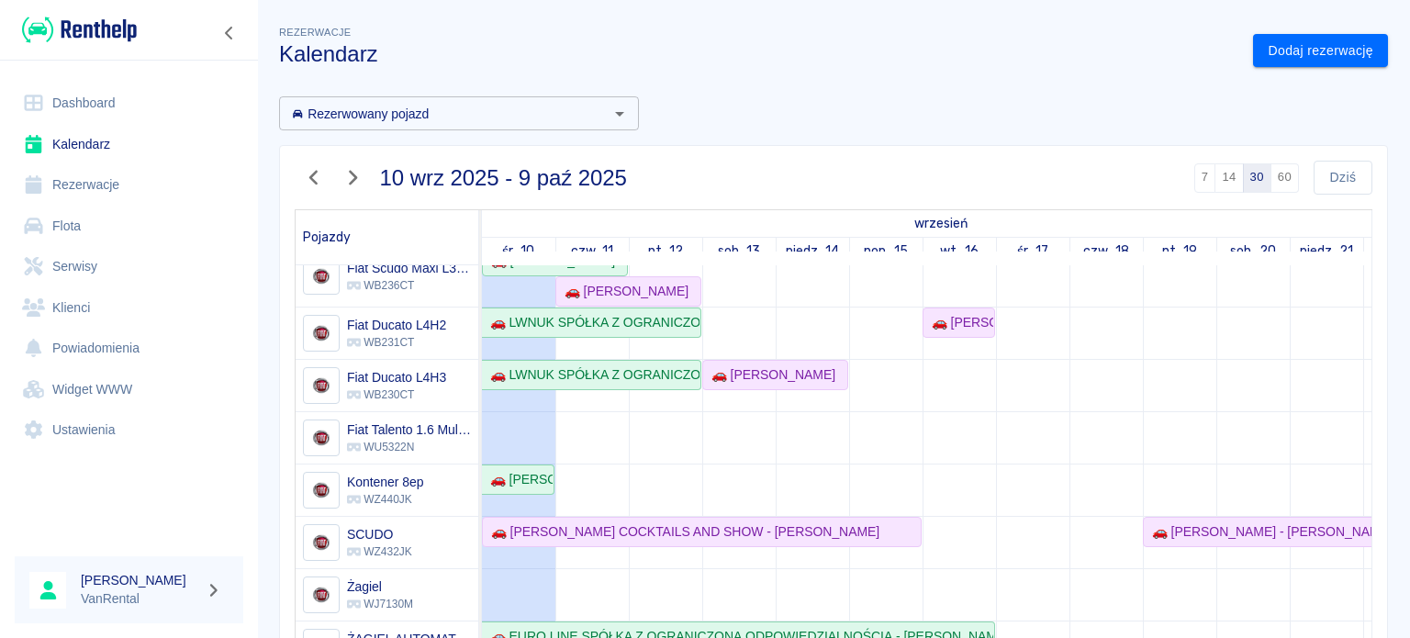
click at [111, 234] on link "Flota" at bounding box center [129, 226] width 229 height 41
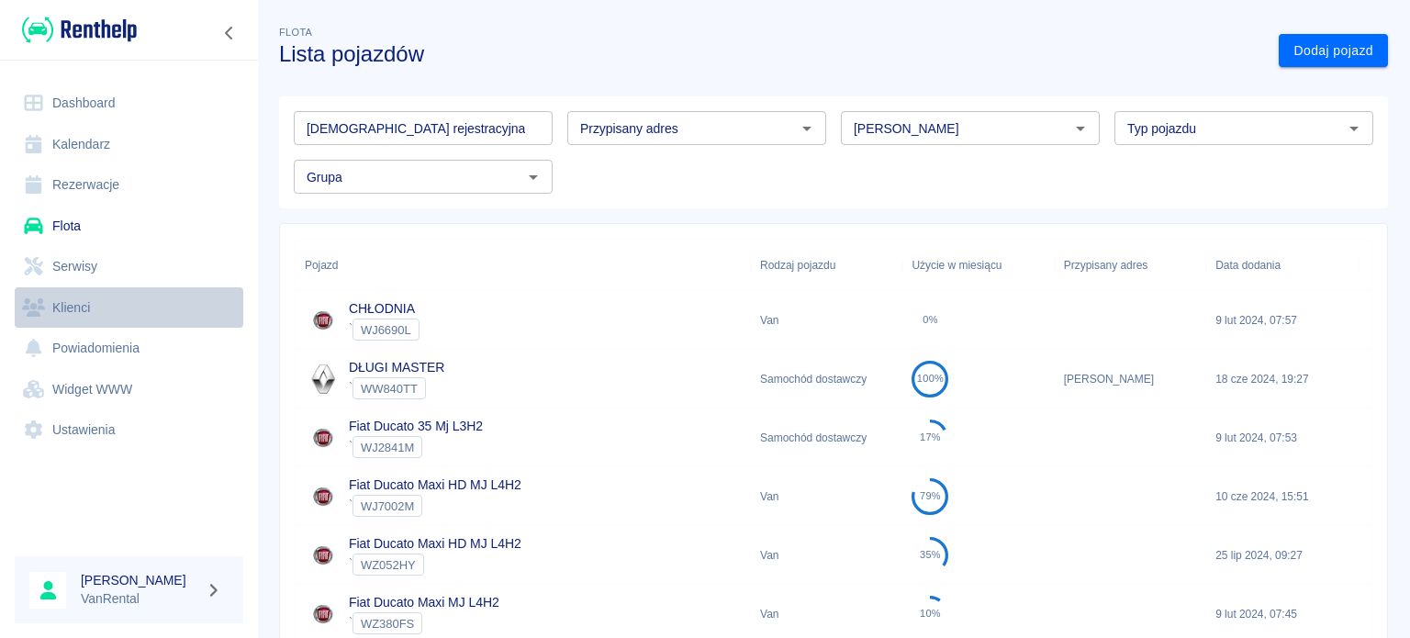
click at [104, 306] on link "Klienci" at bounding box center [129, 307] width 229 height 41
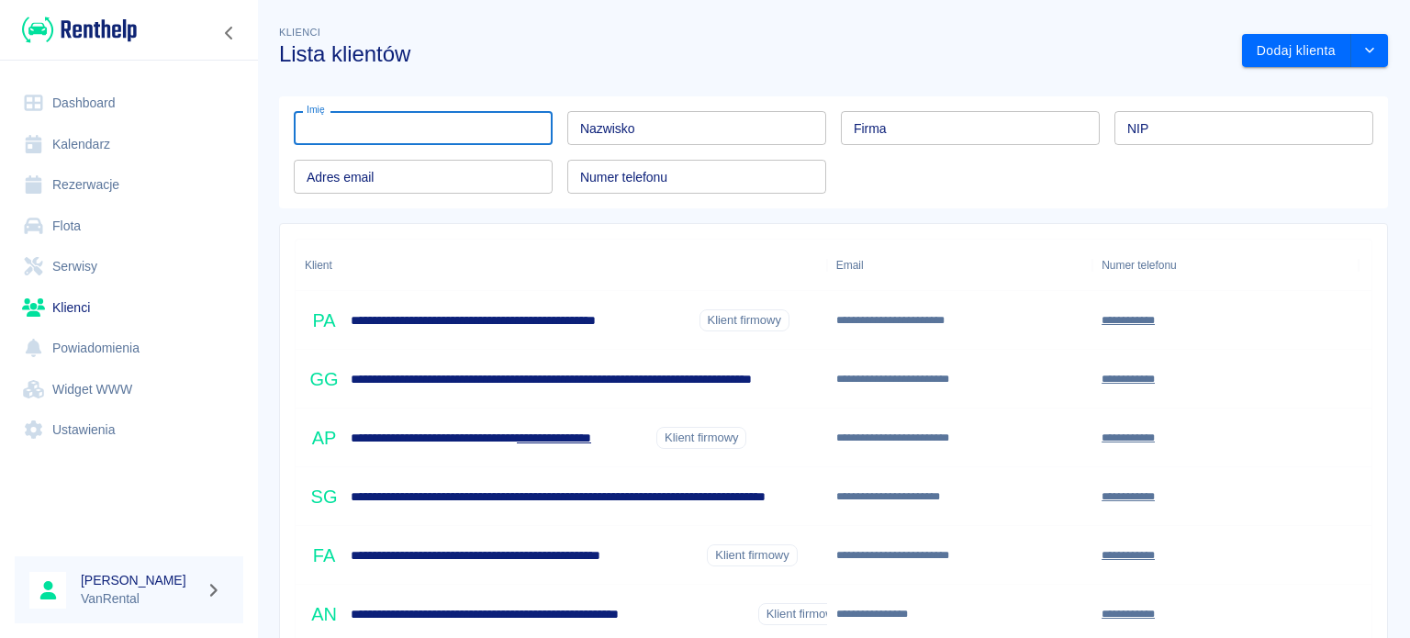
click at [397, 139] on input "Imię" at bounding box center [423, 128] width 259 height 34
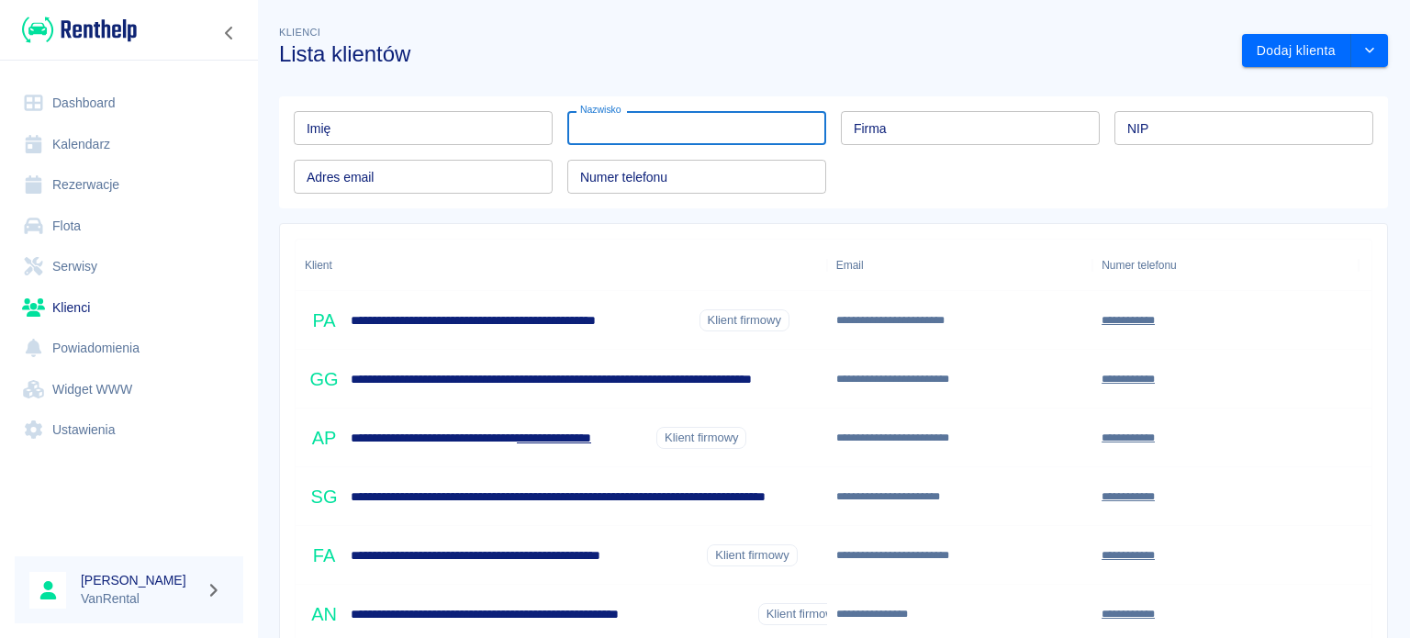
click at [780, 129] on input "Nazwisko" at bounding box center [696, 128] width 259 height 34
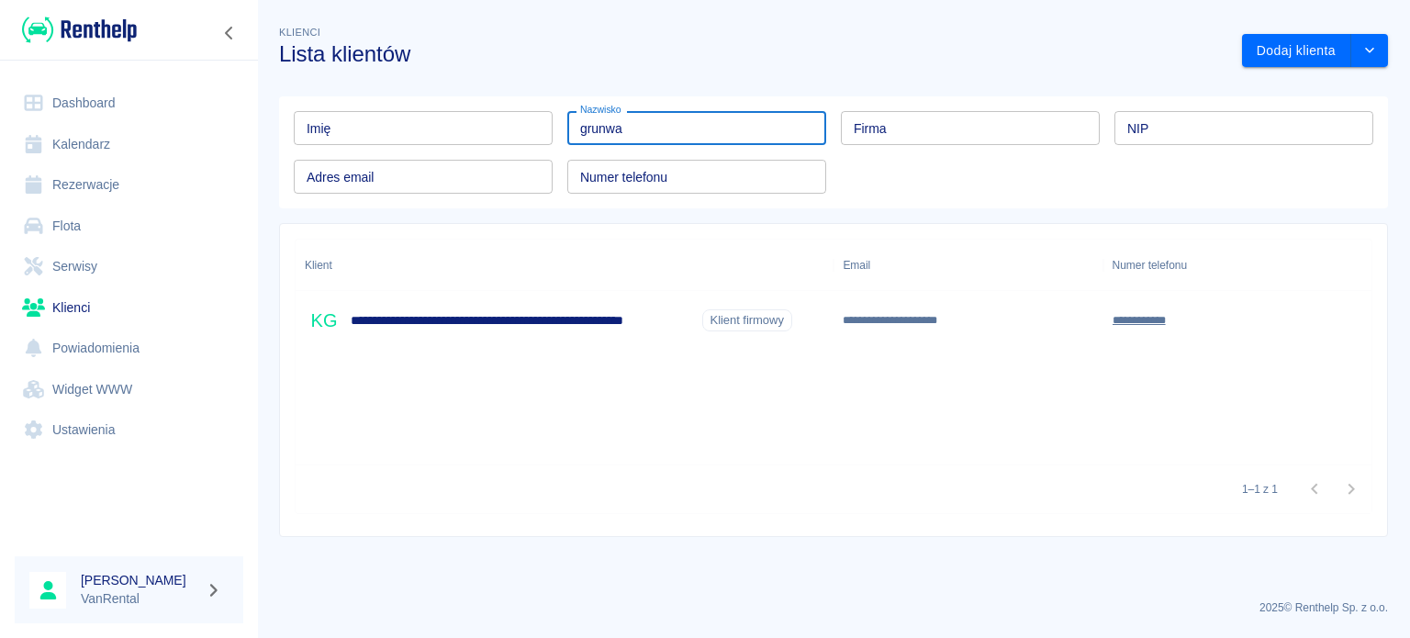
type input "grunwa"
click at [655, 334] on div "**********" at bounding box center [548, 320] width 487 height 39
click at [654, 334] on div "**********" at bounding box center [548, 320] width 487 height 39
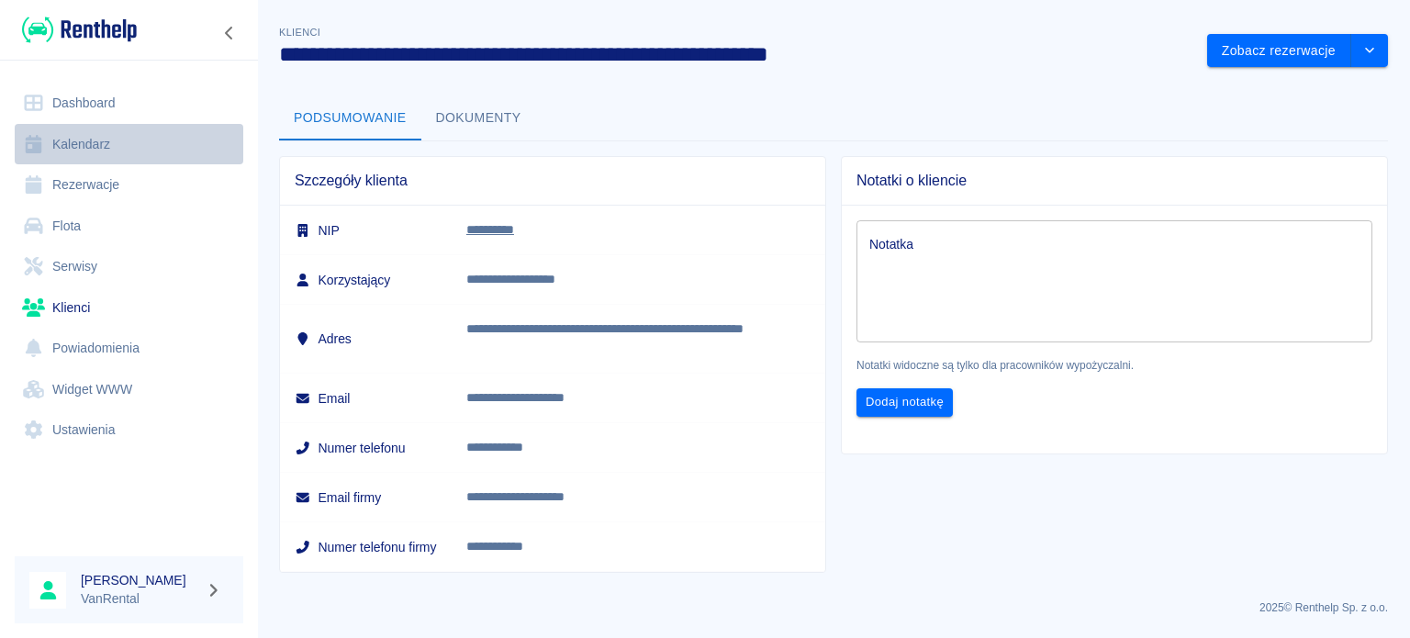
click at [78, 151] on link "Kalendarz" at bounding box center [129, 144] width 229 height 41
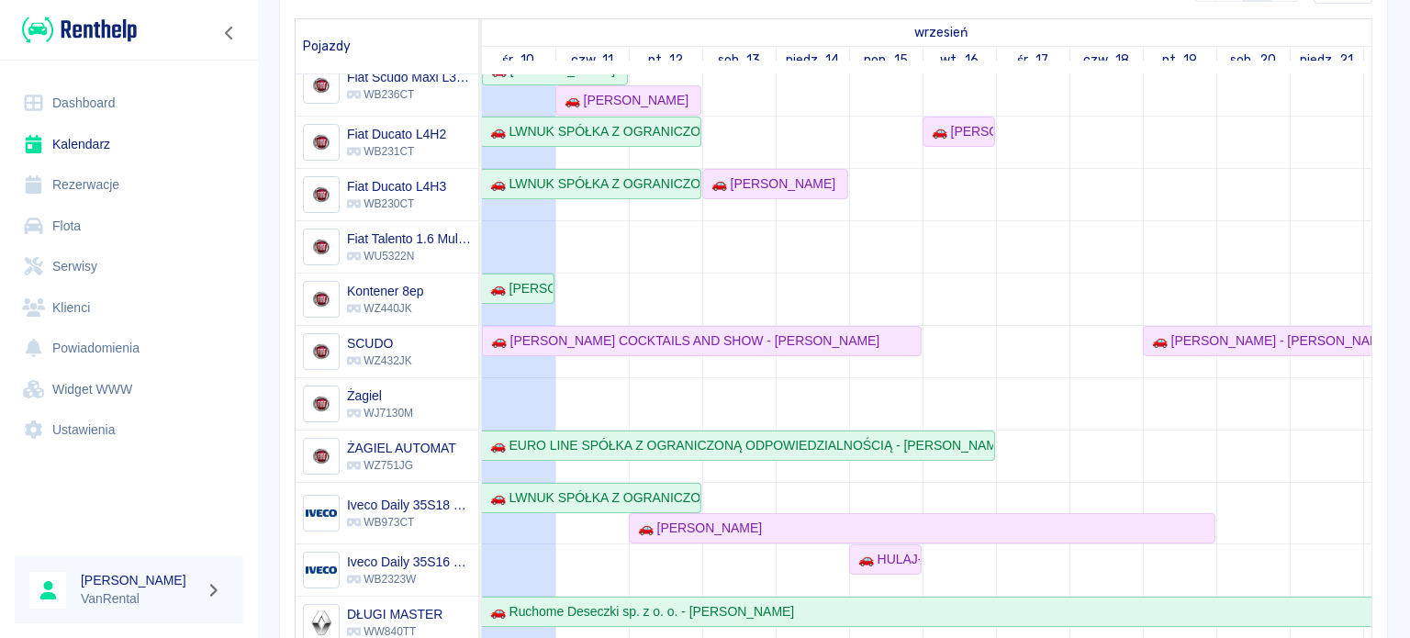
scroll to position [275, 0]
